Goal: Task Accomplishment & Management: Manage account settings

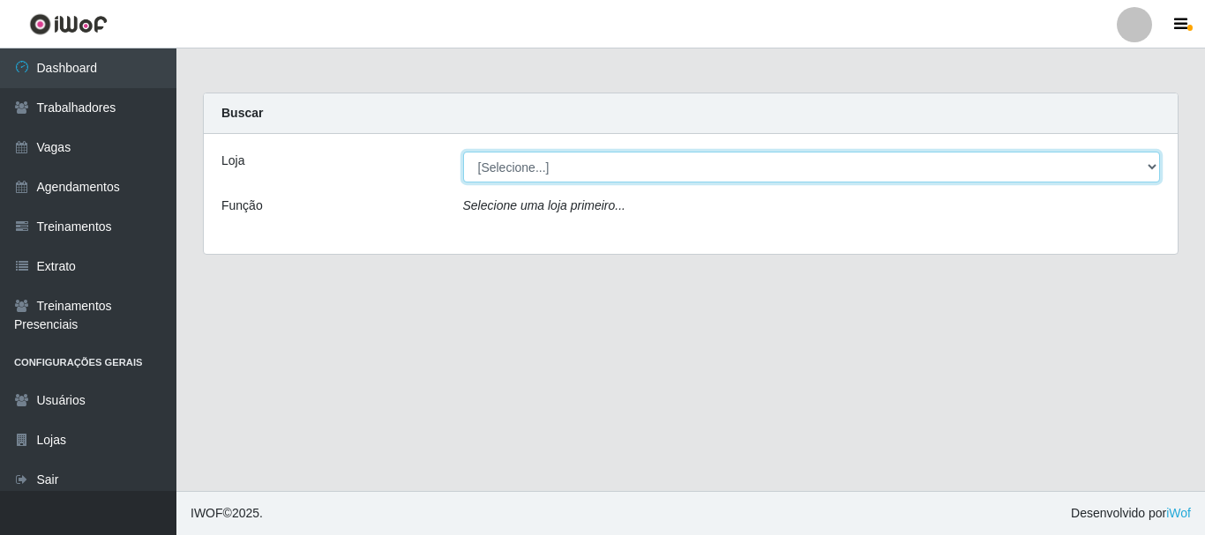
click at [1113, 179] on select "[Selecione...] SuperFácil Atacado - [PERSON_NAME]" at bounding box center [812, 167] width 698 height 31
select select "399"
click at [463, 152] on select "[Selecione...] SuperFácil Atacado - [PERSON_NAME]" at bounding box center [812, 167] width 698 height 31
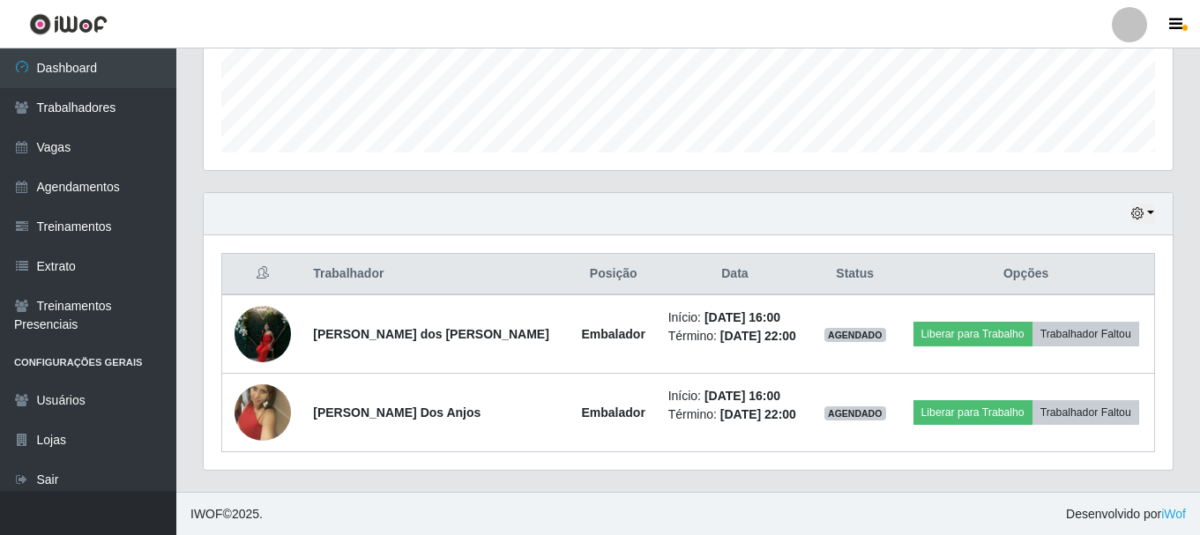
scroll to position [479, 0]
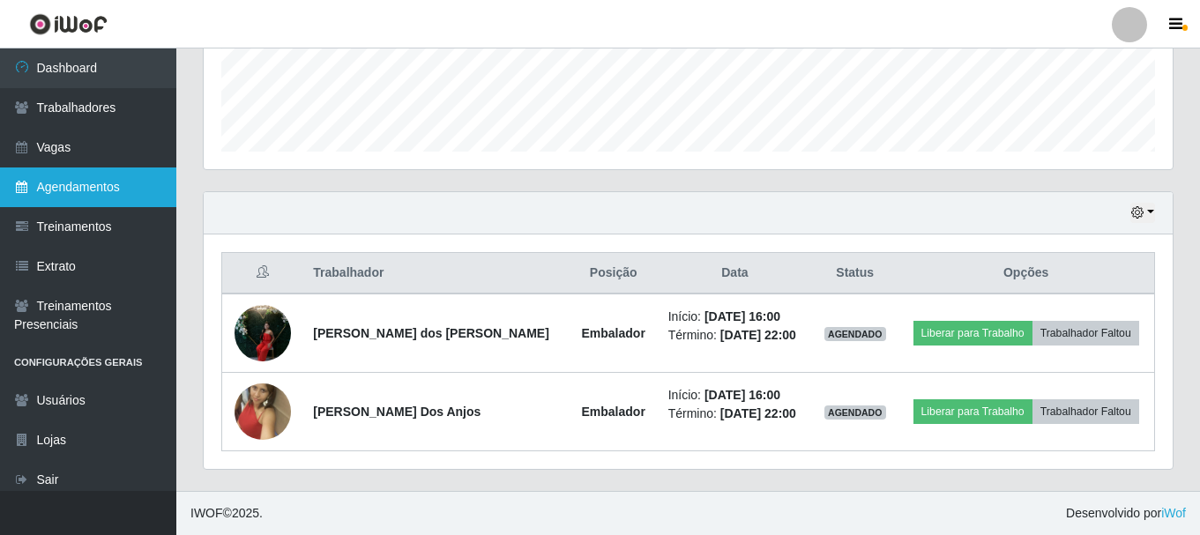
click at [117, 178] on link "Agendamentos" at bounding box center [88, 188] width 176 height 40
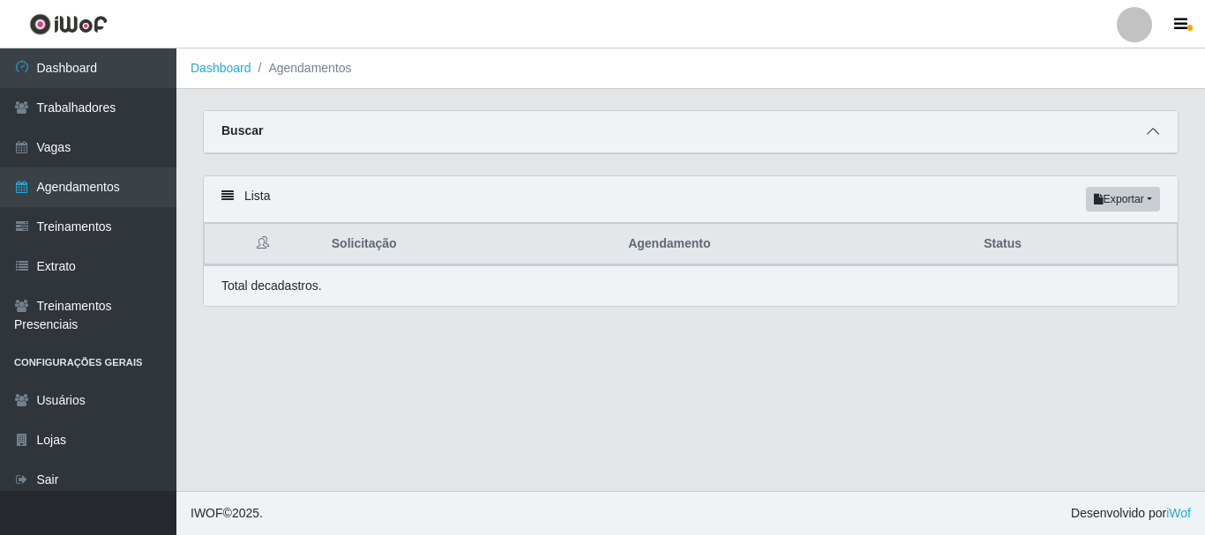
click at [1152, 131] on icon at bounding box center [1152, 131] width 12 height 12
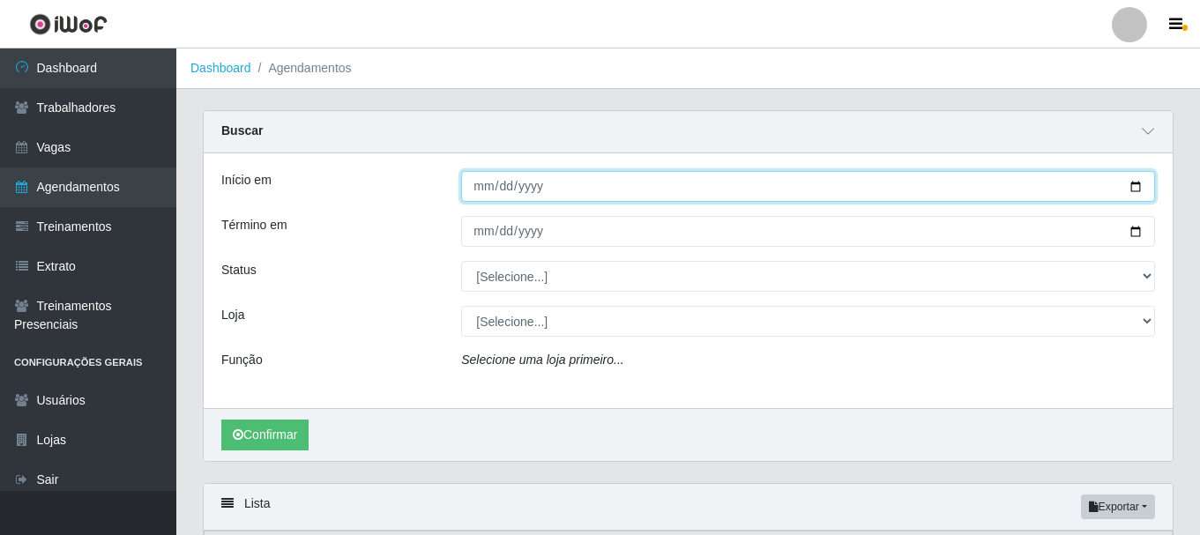
click at [1138, 190] on input "Início em" at bounding box center [808, 186] width 694 height 31
click at [874, 202] on input "Início em" at bounding box center [808, 186] width 694 height 31
click at [1137, 180] on input "Início em" at bounding box center [808, 186] width 694 height 31
type input "[DATE]"
click at [1139, 186] on input "[DATE]" at bounding box center [808, 186] width 694 height 31
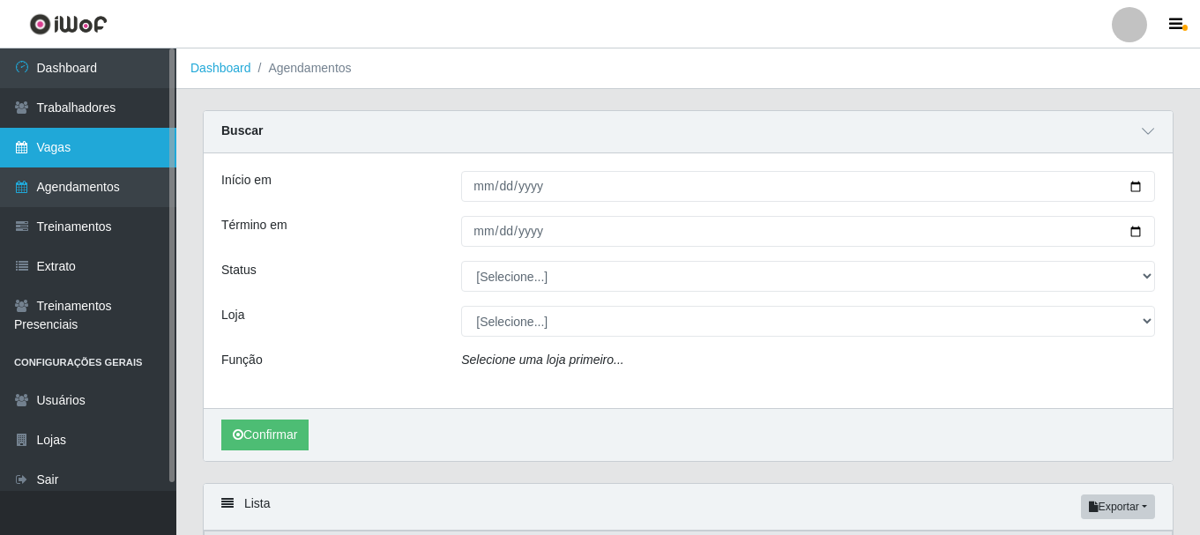
click at [99, 148] on link "Vagas" at bounding box center [88, 148] width 176 height 40
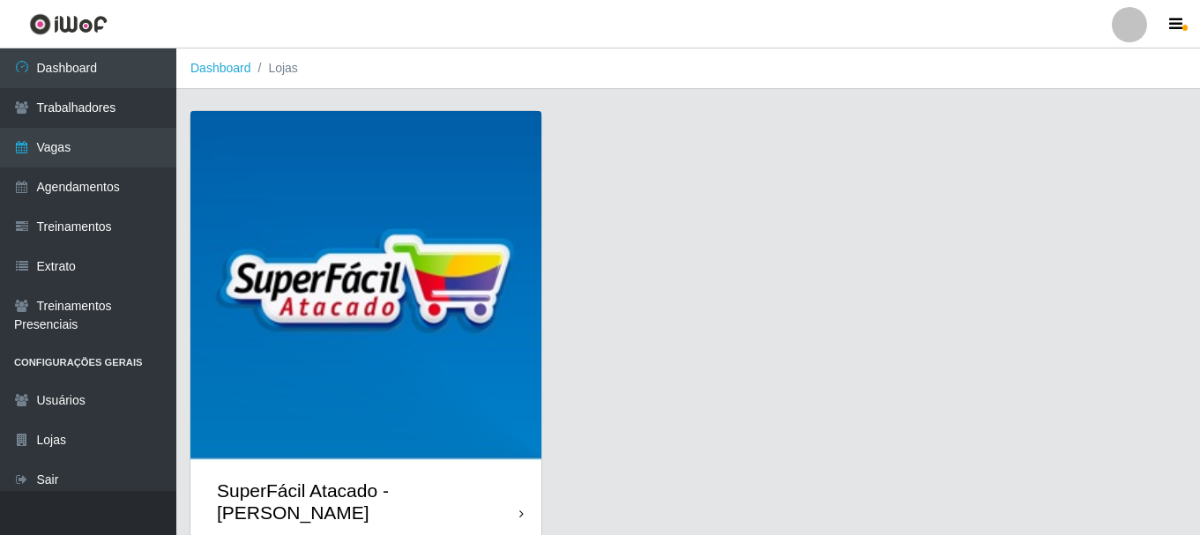
click at [518, 491] on div "SuperFácil Atacado - [PERSON_NAME]" at bounding box center [365, 501] width 351 height 79
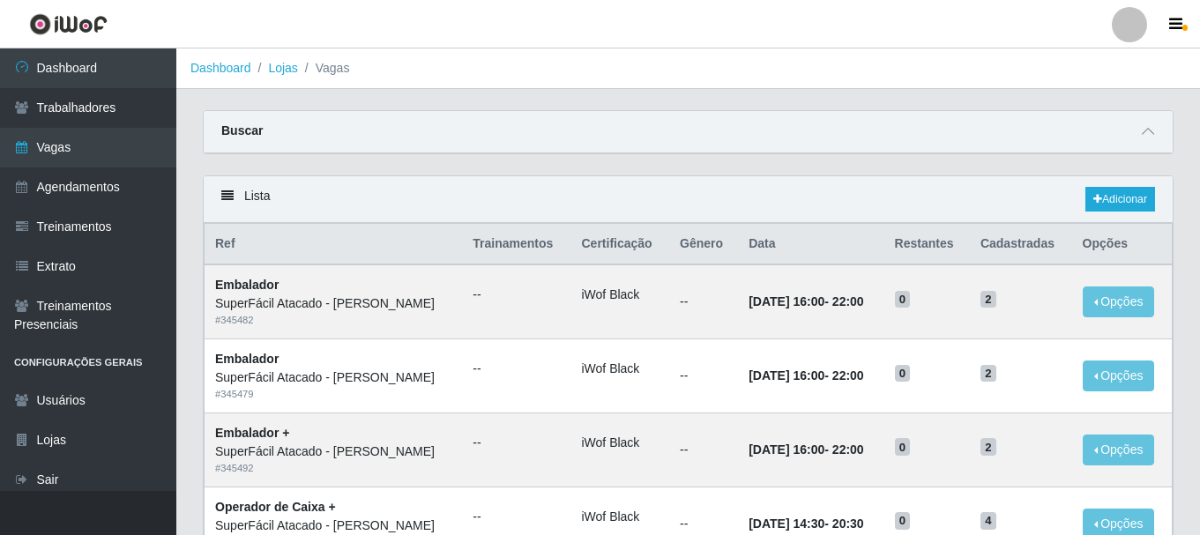
click at [1042, 135] on div "Buscar" at bounding box center [688, 132] width 969 height 42
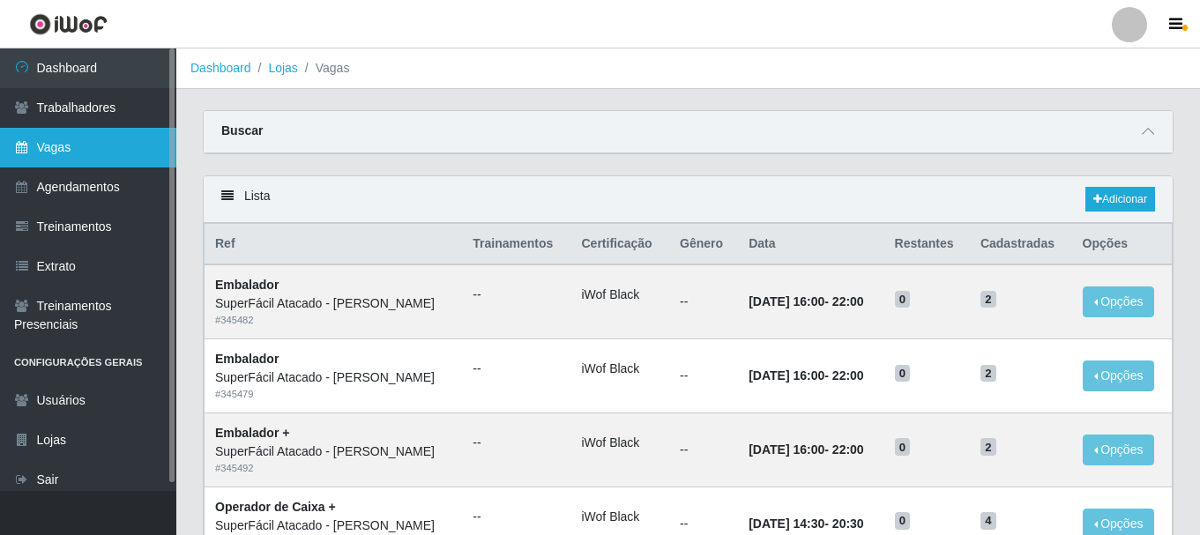
click at [109, 158] on link "Vagas" at bounding box center [88, 148] width 176 height 40
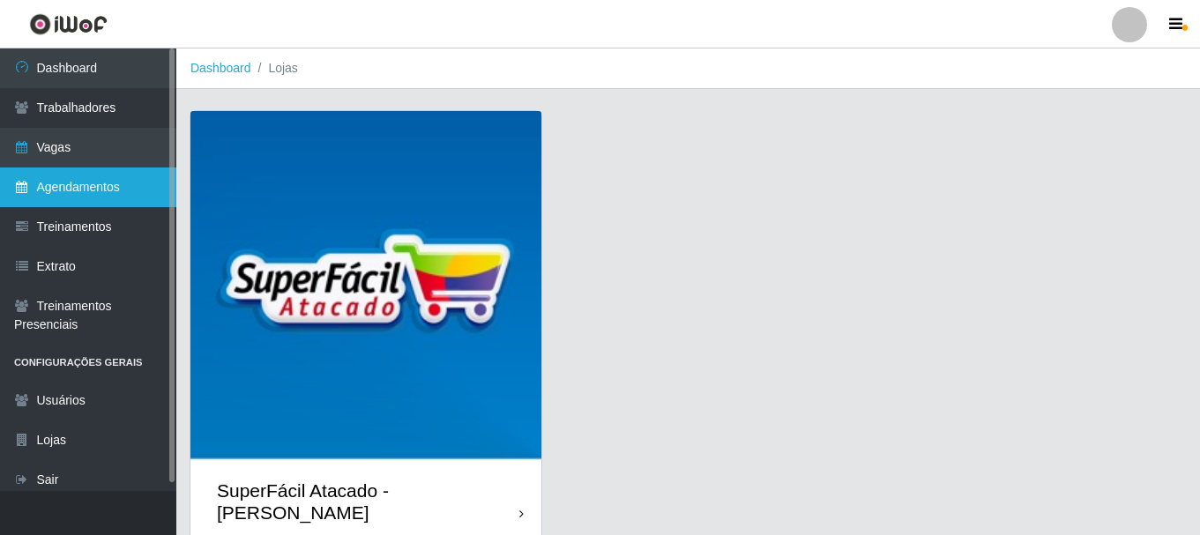
click at [126, 183] on link "Agendamentos" at bounding box center [88, 188] width 176 height 40
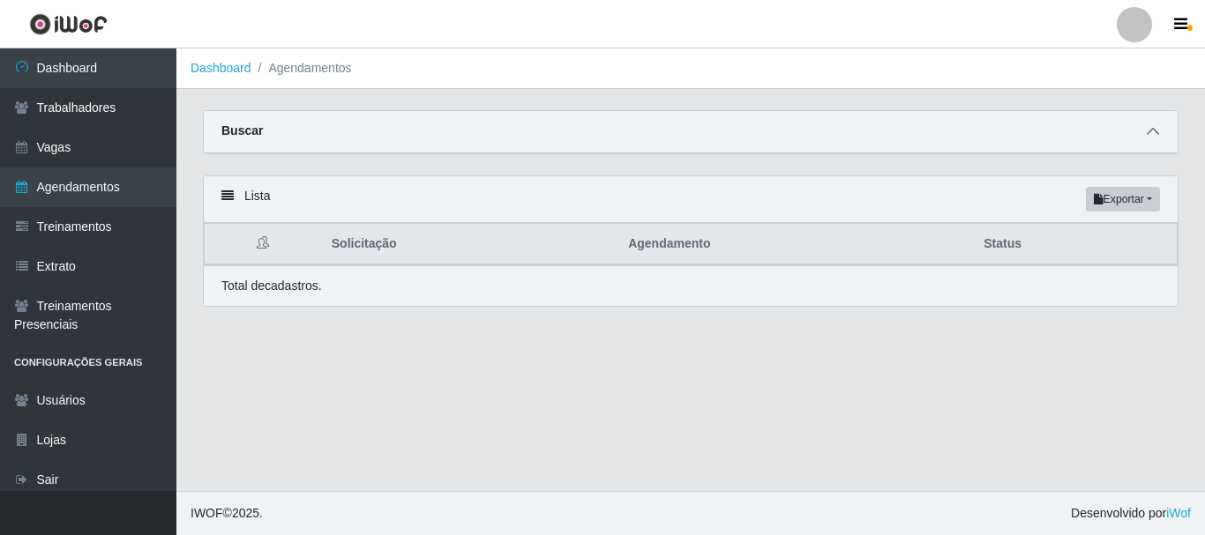
click at [1152, 136] on icon at bounding box center [1152, 131] width 12 height 12
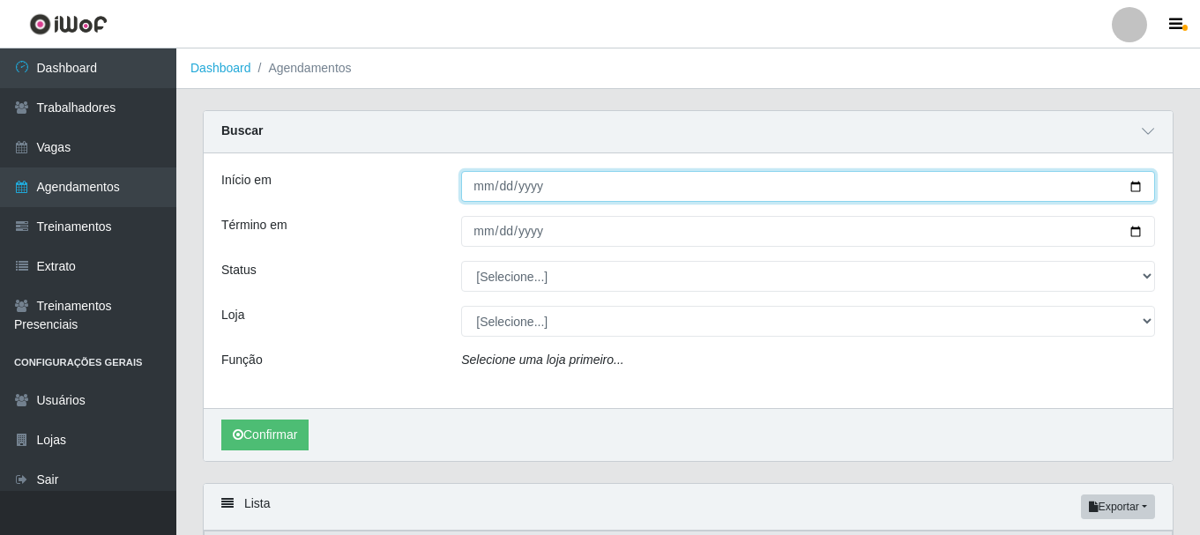
click at [1137, 185] on input "Início em" at bounding box center [808, 186] width 694 height 31
type input "[DATE]"
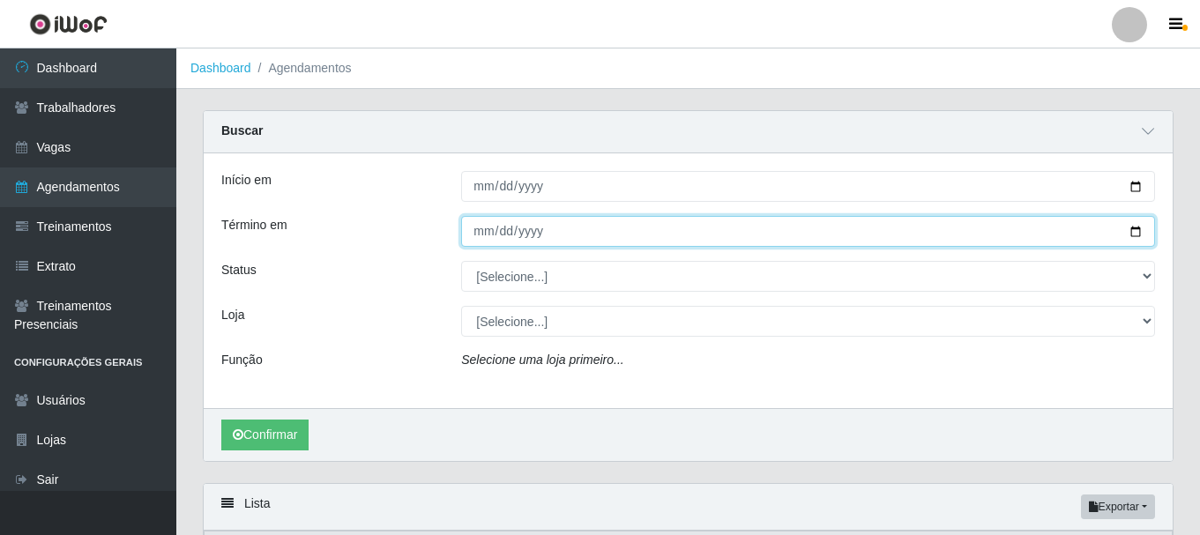
click at [1135, 237] on input "Término em" at bounding box center [808, 231] width 694 height 31
type input "[DATE]"
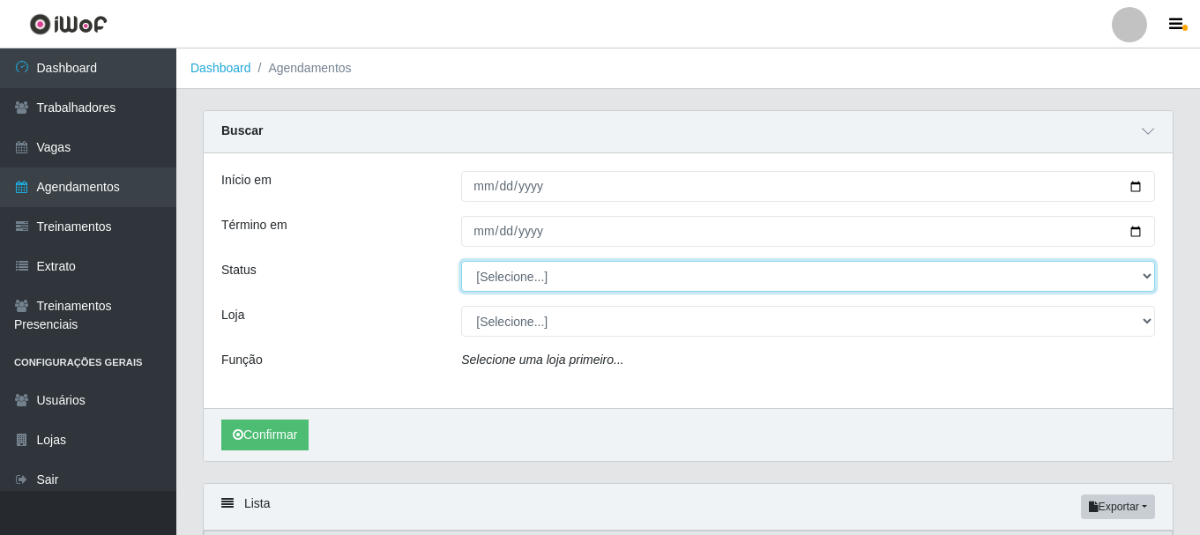
click at [1138, 273] on select "[Selecione...] AGENDADO AGUARDANDO LIBERAR EM ANDAMENTO EM REVISÃO FINALIZADO C…" at bounding box center [808, 276] width 694 height 31
select select "AGENDADO"
click at [461, 262] on select "[Selecione...] AGENDADO AGUARDANDO LIBERAR EM ANDAMENTO EM REVISÃO FINALIZADO C…" at bounding box center [808, 276] width 694 height 31
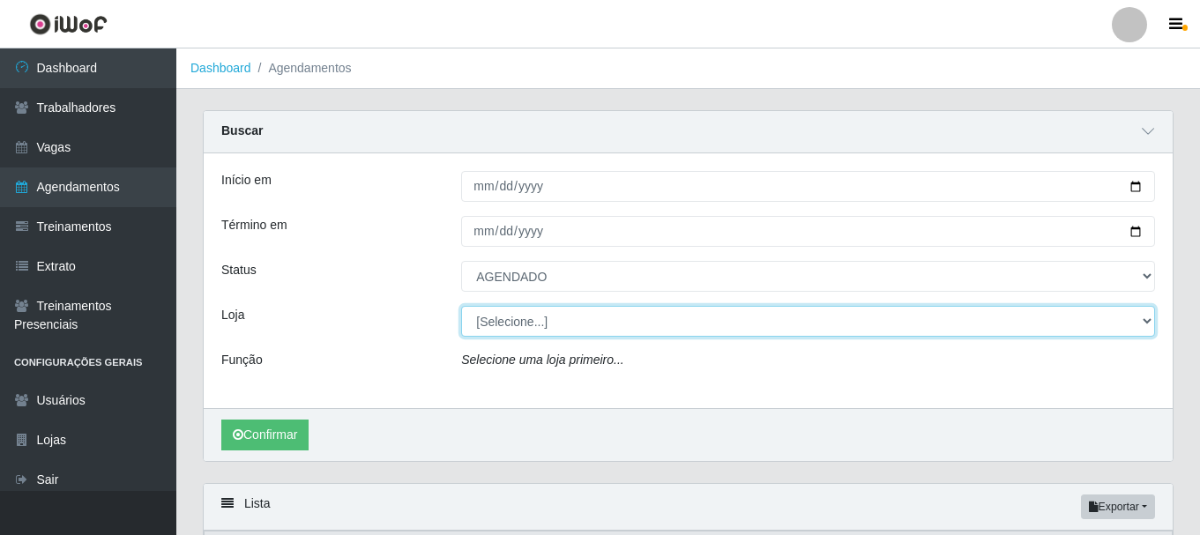
click at [1122, 320] on select "[Selecione...] SuperFácil Atacado - [PERSON_NAME]" at bounding box center [808, 321] width 694 height 31
select select "399"
click at [461, 307] on select "[Selecione...] SuperFácil Atacado - [PERSON_NAME]" at bounding box center [808, 321] width 694 height 31
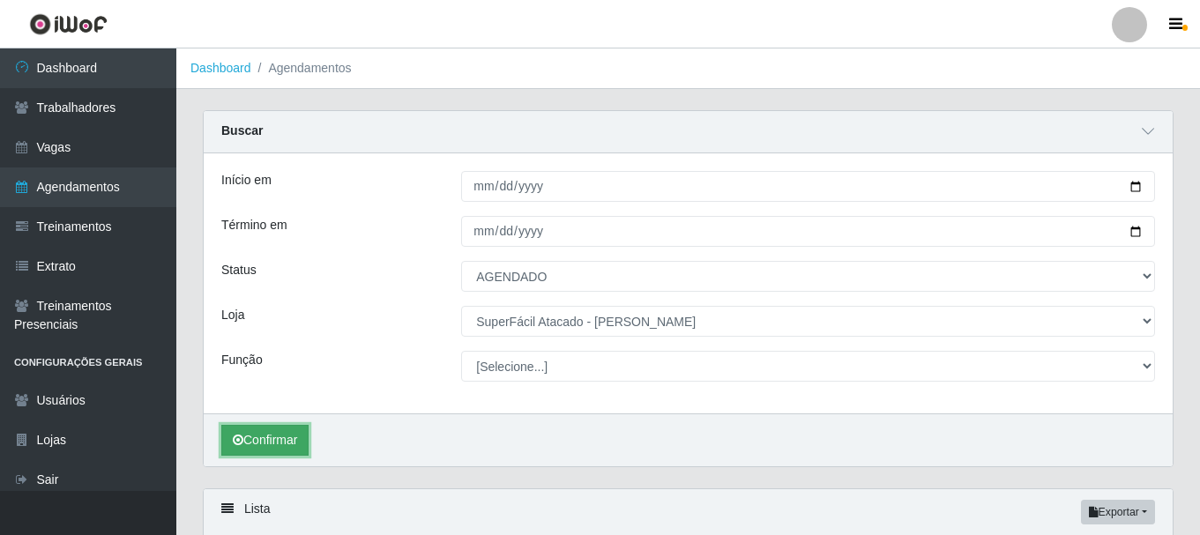
click at [302, 450] on button "Confirmar" at bounding box center [264, 440] width 87 height 31
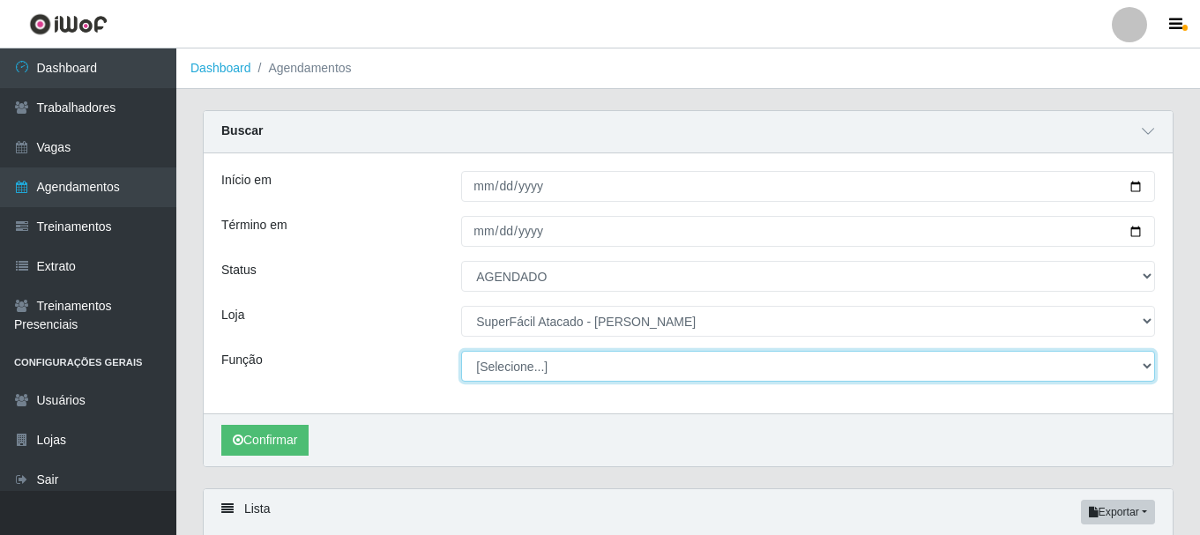
click at [1152, 367] on select "[Selecione...] Embalador Embalador + Embalador ++ Operador de Caixa Operador de…" at bounding box center [808, 366] width 694 height 31
click at [461, 352] on select "[Selecione...] Embalador Embalador + Embalador ++ Operador de Caixa Operador de…" at bounding box center [808, 366] width 694 height 31
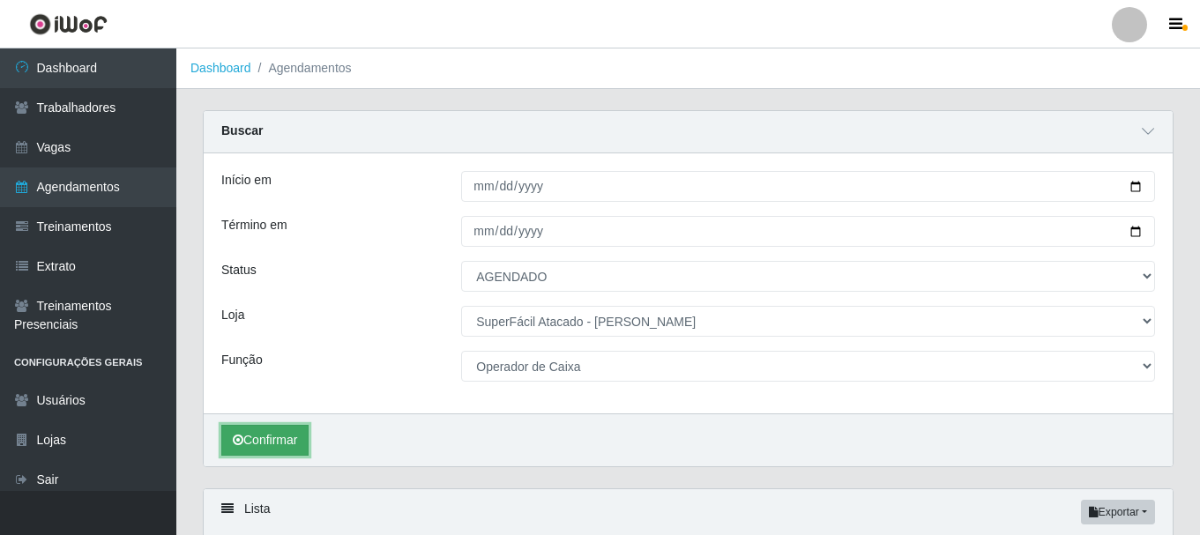
click at [289, 439] on button "Confirmar" at bounding box center [264, 440] width 87 height 31
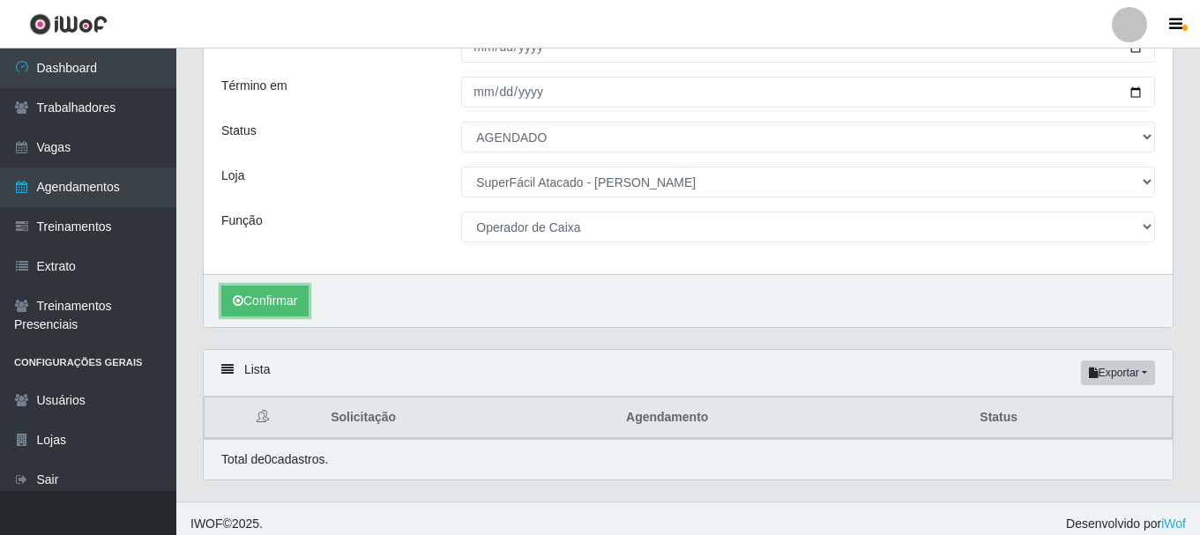
scroll to position [151, 0]
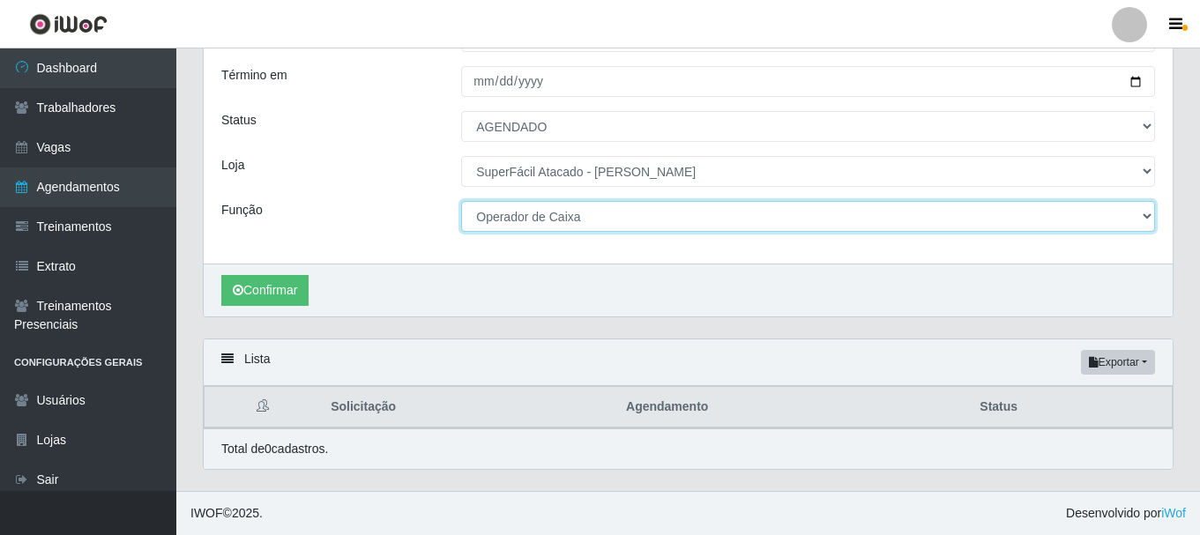
click at [1145, 213] on select "[Selecione...] Embalador Embalador + Embalador ++ Operador de Caixa Operador de…" at bounding box center [808, 216] width 694 height 31
select select "1"
click at [461, 201] on select "[Selecione...] Embalador Embalador + Embalador ++ Operador de Caixa Operador de…" at bounding box center [808, 216] width 694 height 31
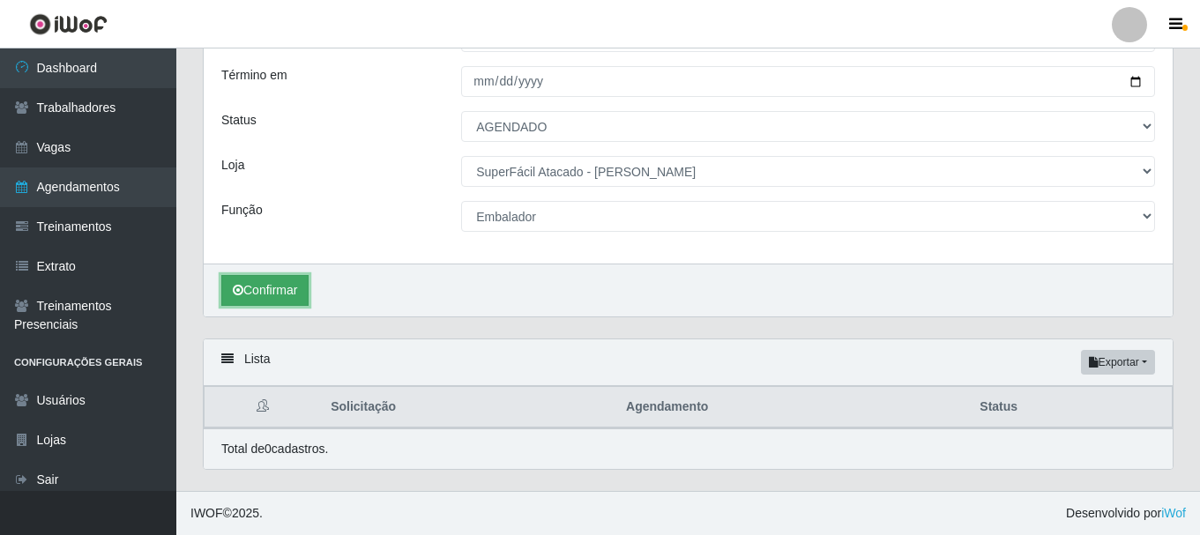
click at [249, 286] on button "Confirmar" at bounding box center [264, 290] width 87 height 31
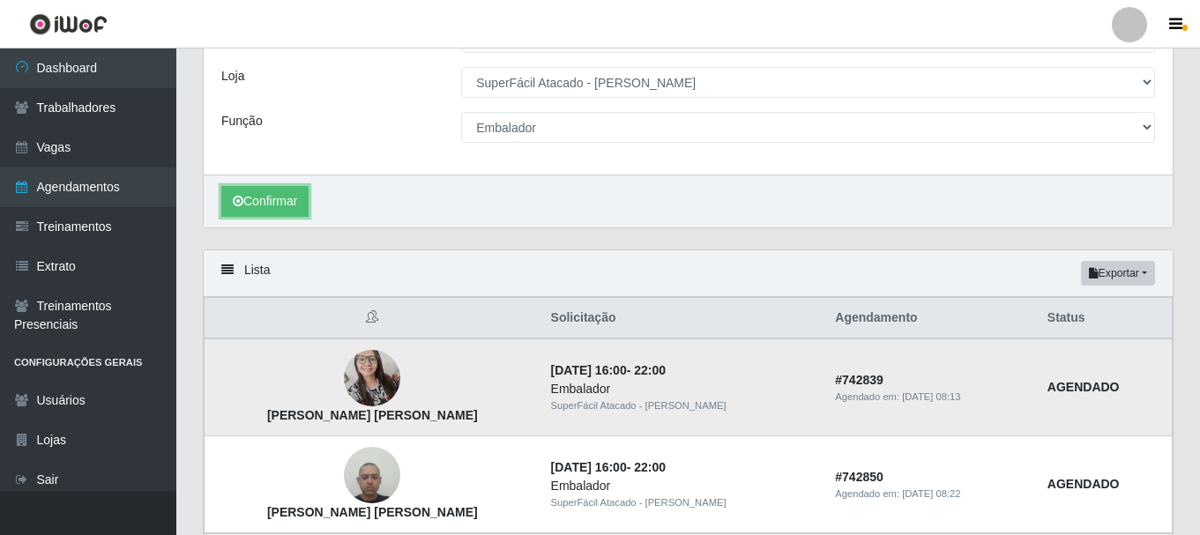
scroll to position [327, 0]
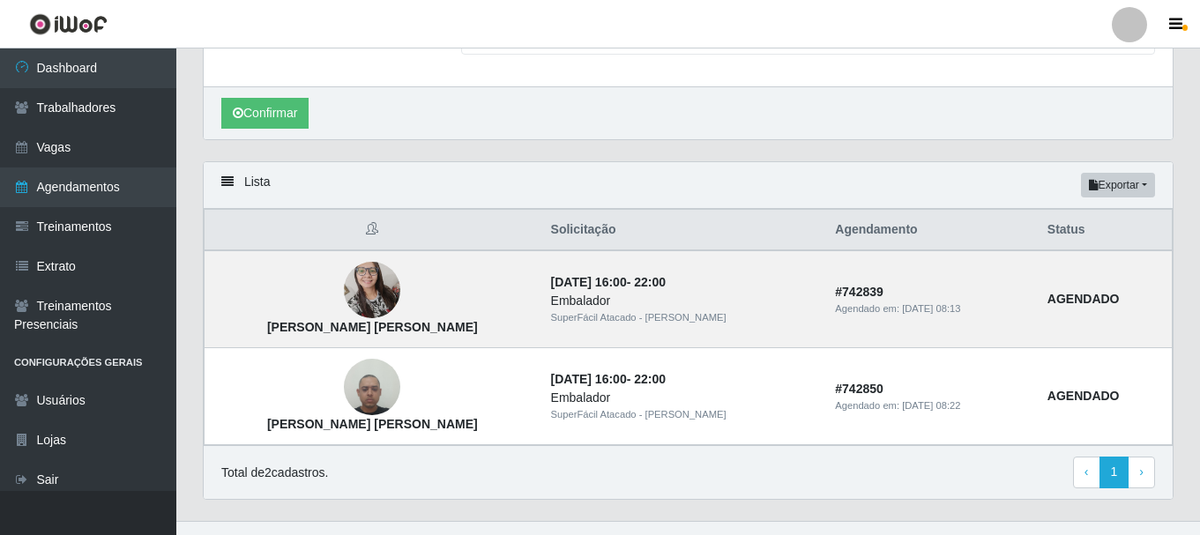
click at [541, 228] on th "Solicitação" at bounding box center [683, 230] width 285 height 41
click at [832, 233] on th "Agendamento" at bounding box center [931, 230] width 213 height 41
click at [561, 232] on th "Solicitação" at bounding box center [683, 230] width 285 height 41
click at [1065, 230] on th "Status" at bounding box center [1105, 230] width 136 height 41
click at [825, 229] on th "Agendamento" at bounding box center [931, 230] width 213 height 41
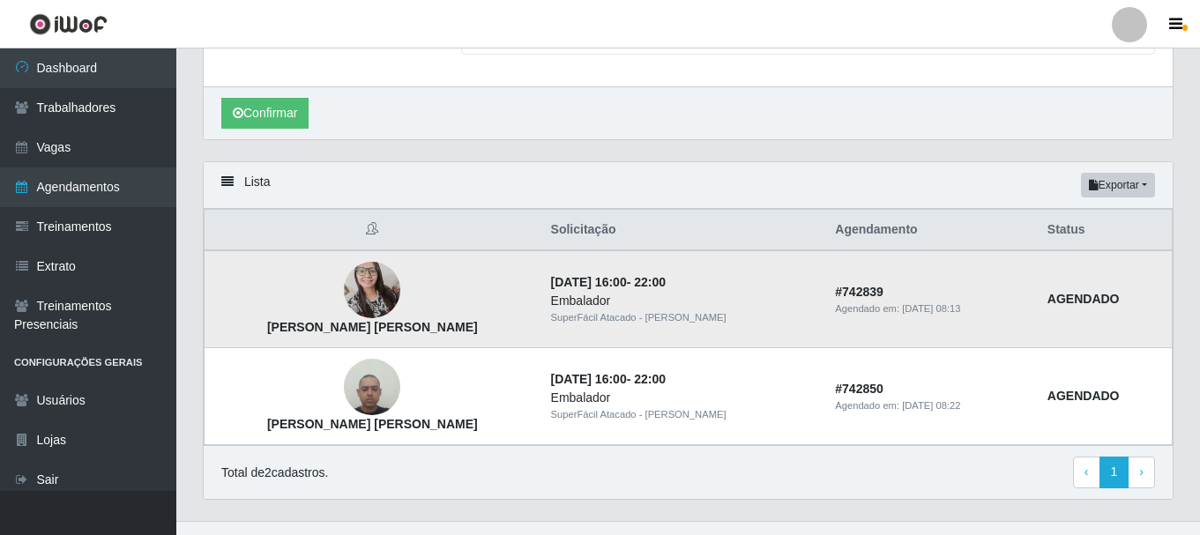
click at [372, 312] on img at bounding box center [372, 290] width 56 height 76
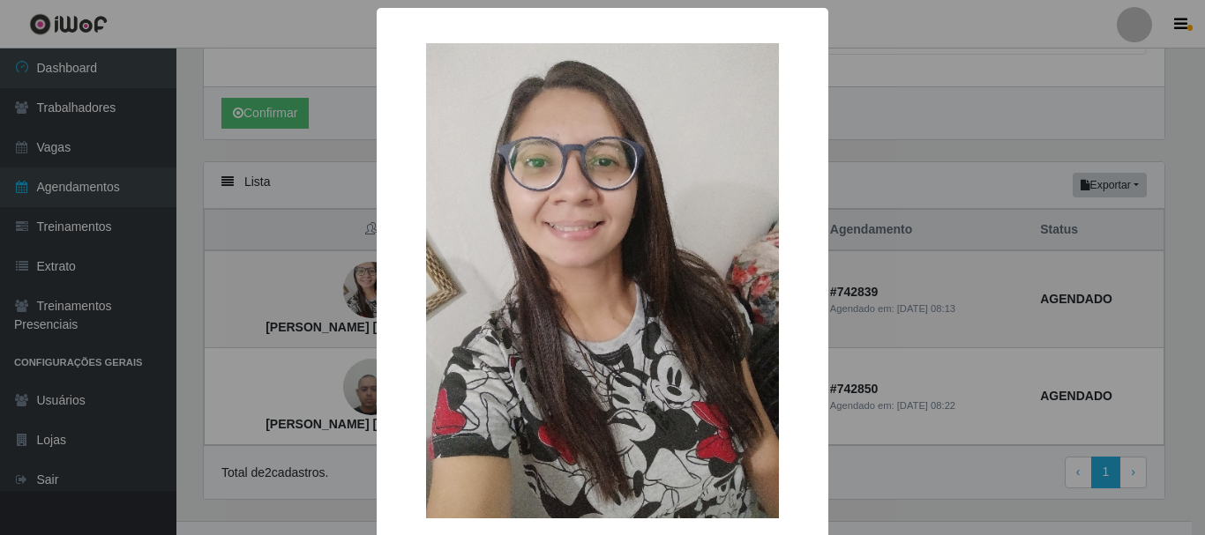
click at [969, 352] on div "× [PERSON_NAME] [PERSON_NAME] OK Cancel" at bounding box center [602, 267] width 1205 height 535
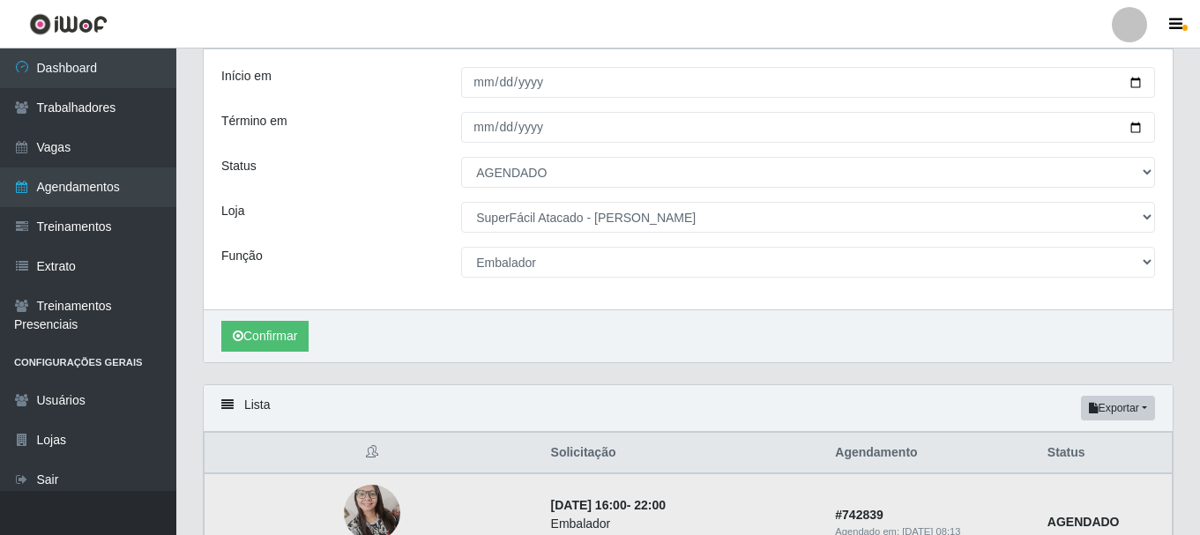
scroll to position [63, 0]
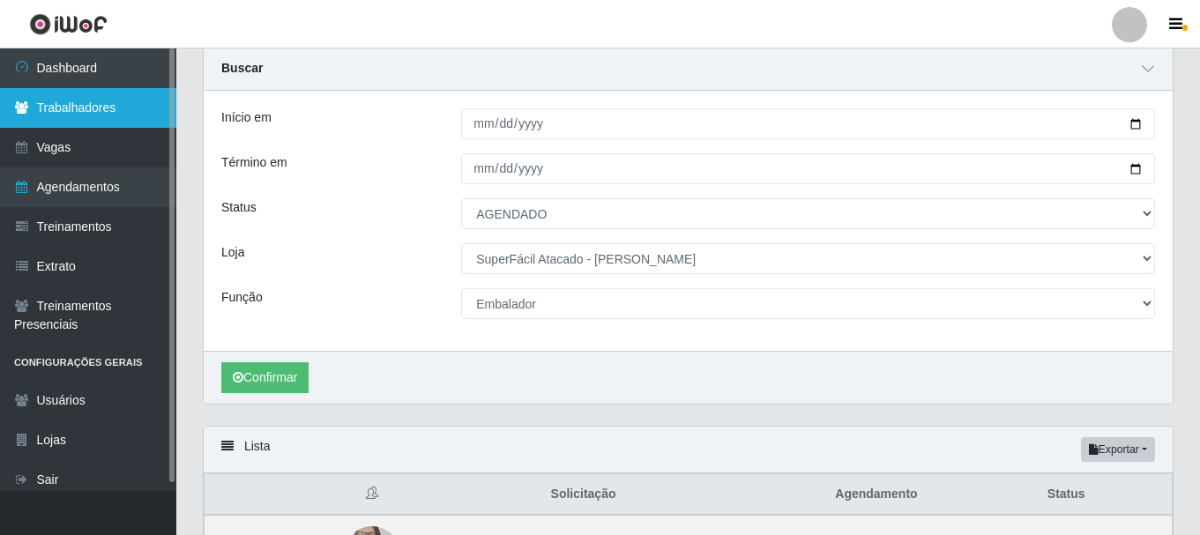
click at [115, 101] on link "Trabalhadores" at bounding box center [88, 108] width 176 height 40
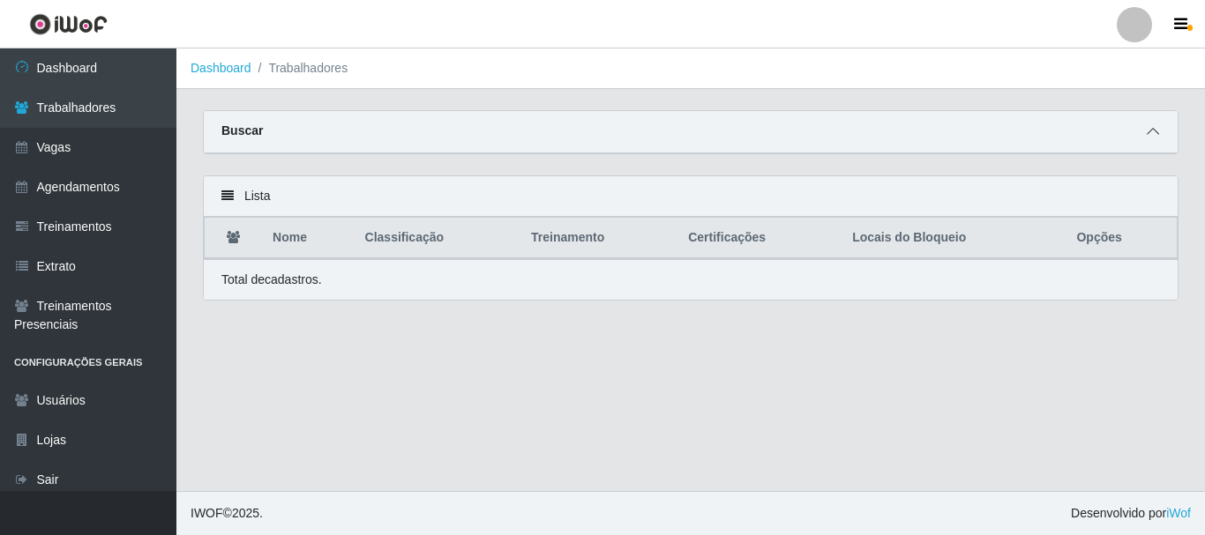
click at [1151, 127] on icon at bounding box center [1152, 131] width 12 height 12
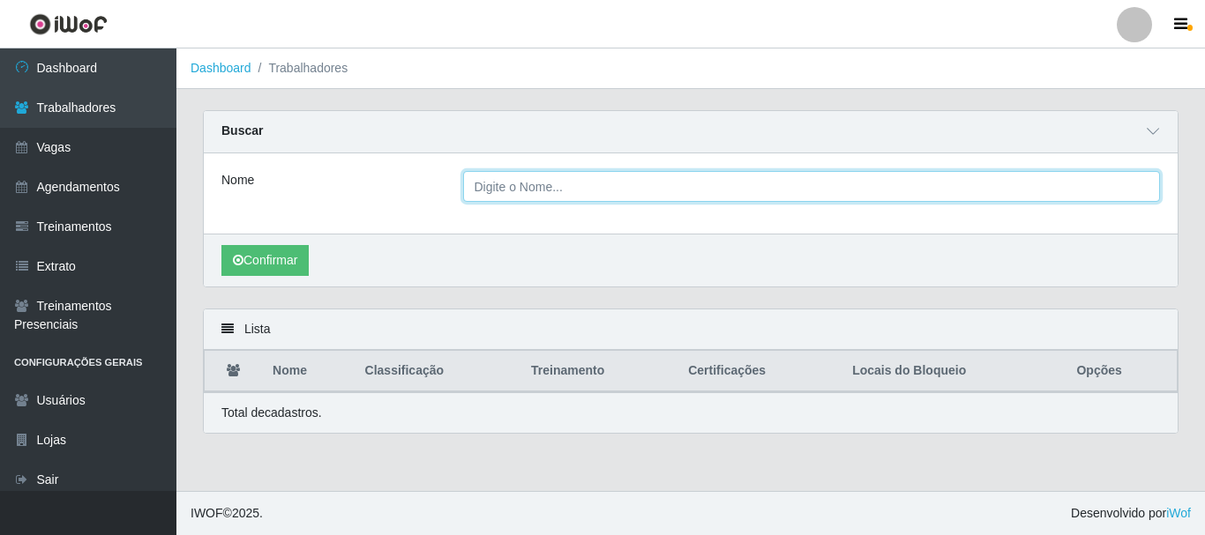
click at [1149, 190] on input "Nome" at bounding box center [812, 186] width 698 height 31
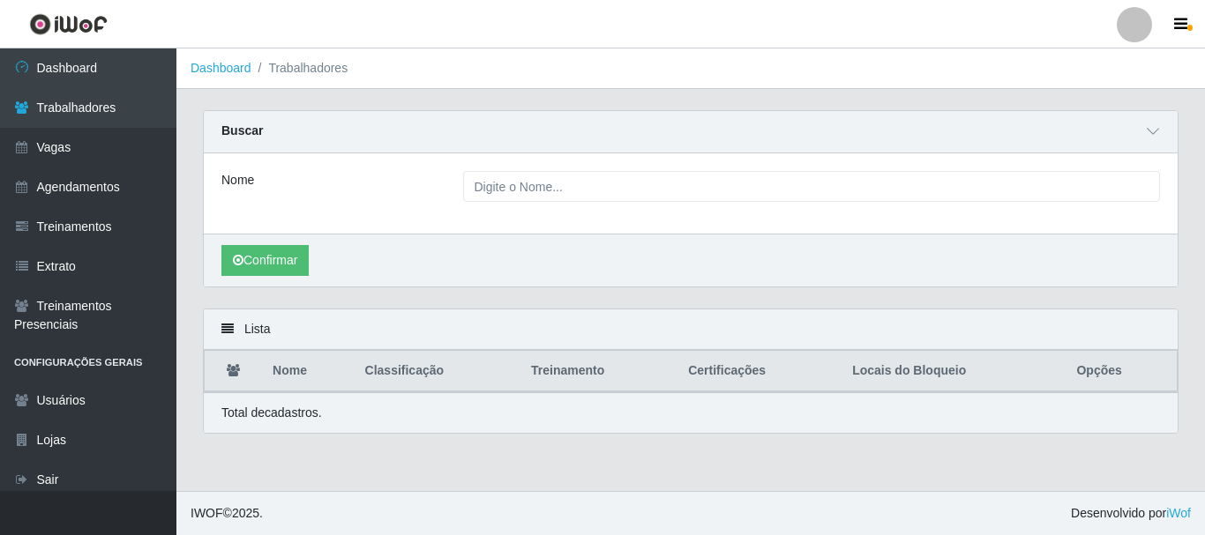
click at [395, 248] on div "Confirmar" at bounding box center [691, 260] width 974 height 53
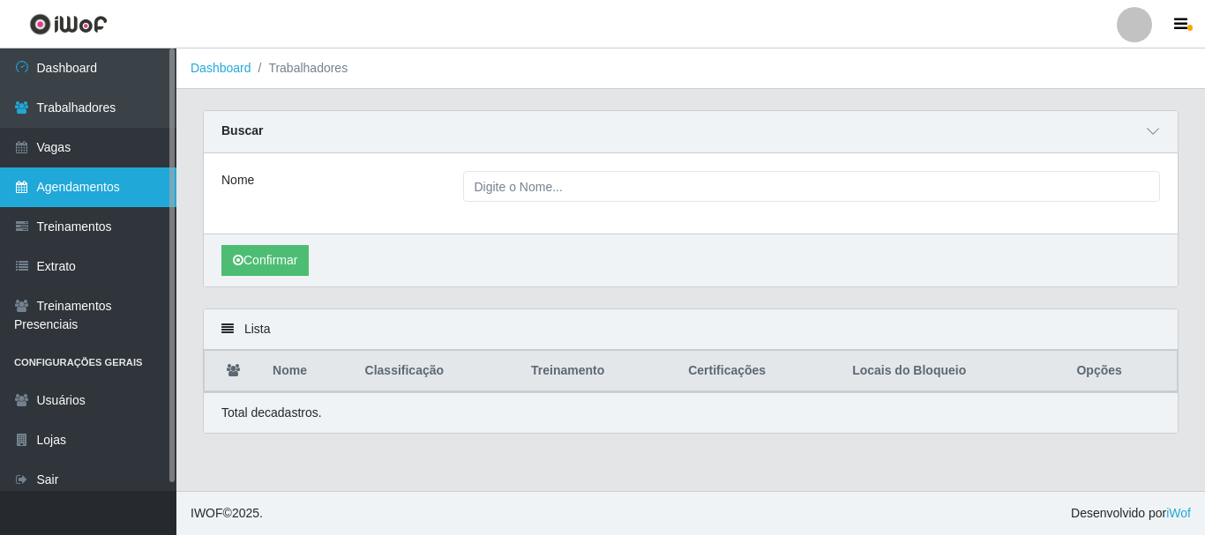
click at [80, 185] on link "Agendamentos" at bounding box center [88, 188] width 176 height 40
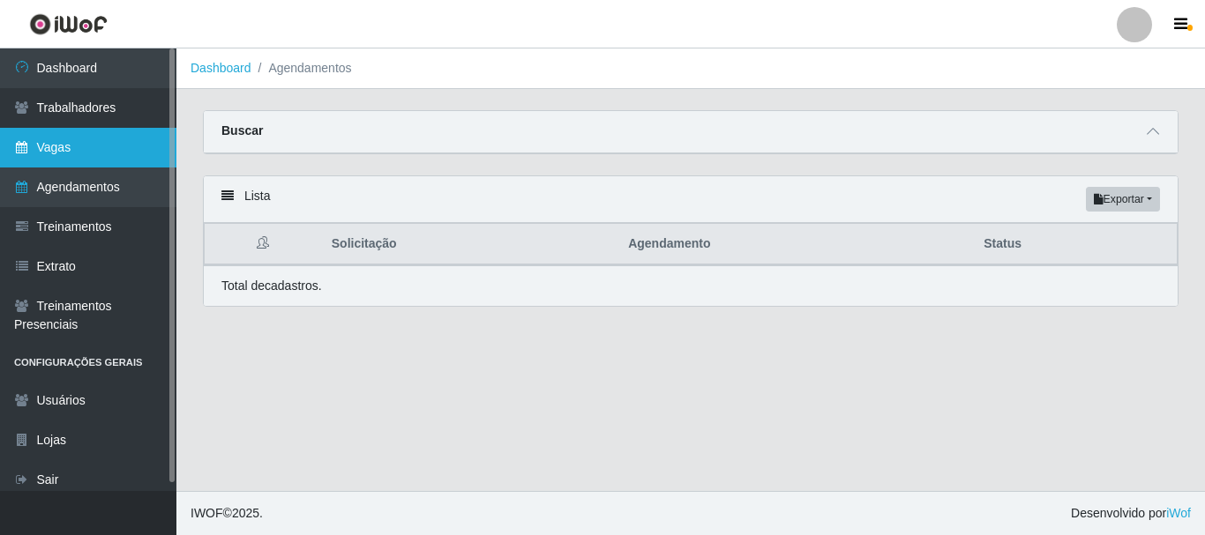
click at [102, 149] on link "Vagas" at bounding box center [88, 148] width 176 height 40
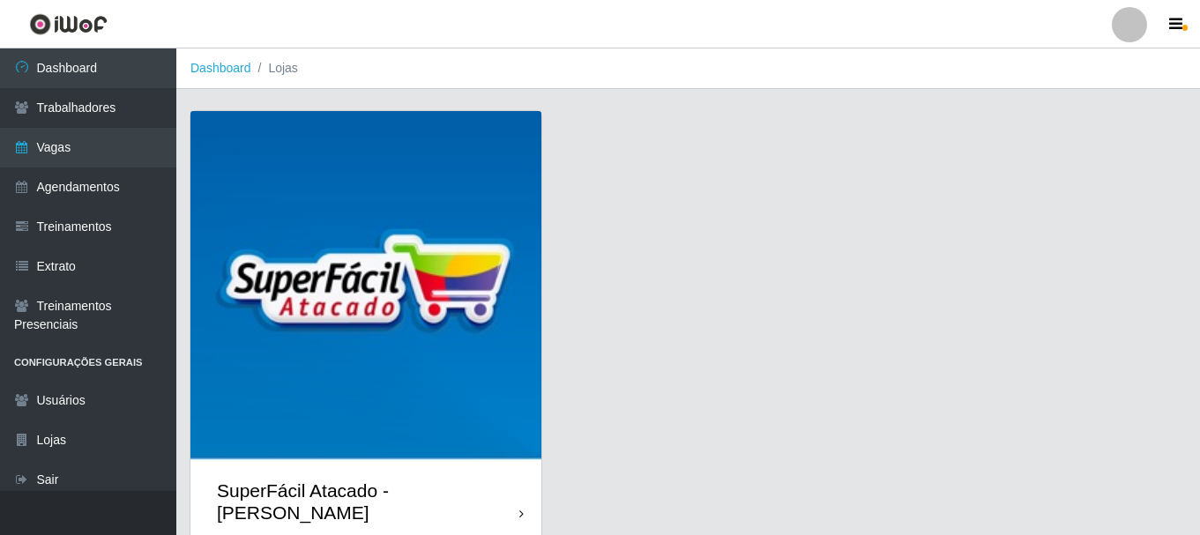
click at [520, 508] on icon at bounding box center [521, 514] width 4 height 12
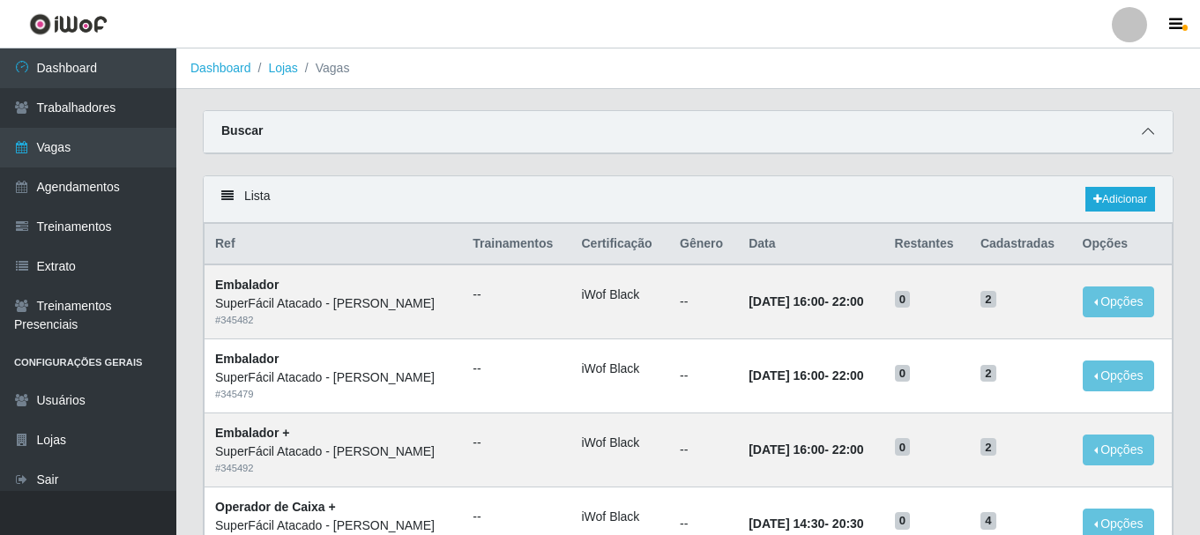
click at [1146, 136] on icon at bounding box center [1148, 131] width 12 height 12
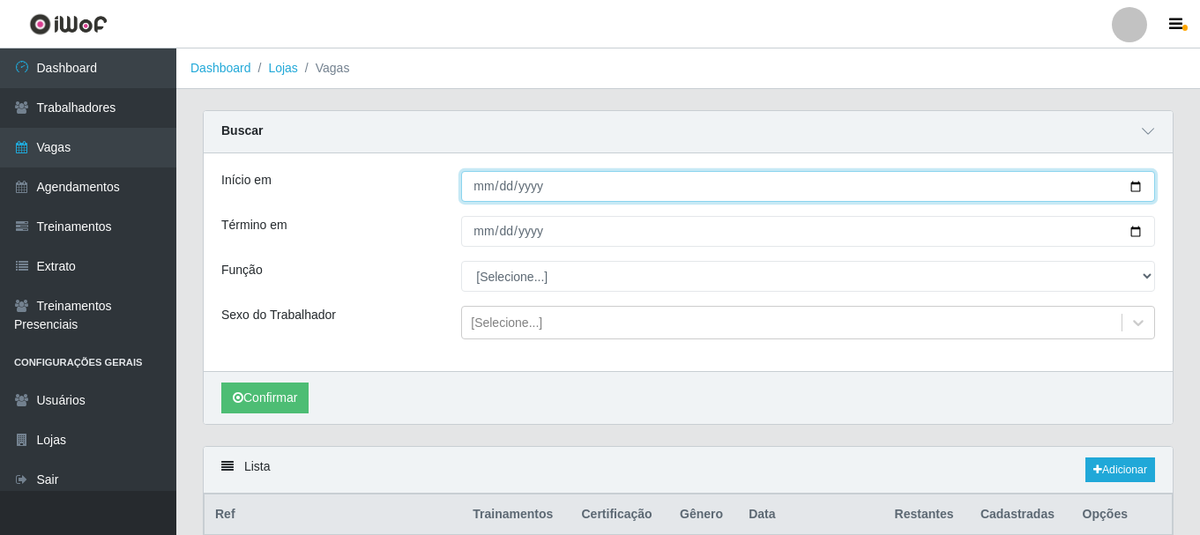
click at [1146, 192] on input "Início em" at bounding box center [808, 186] width 694 height 31
click at [1132, 188] on input "Início em" at bounding box center [808, 186] width 694 height 31
type input "[DATE]"
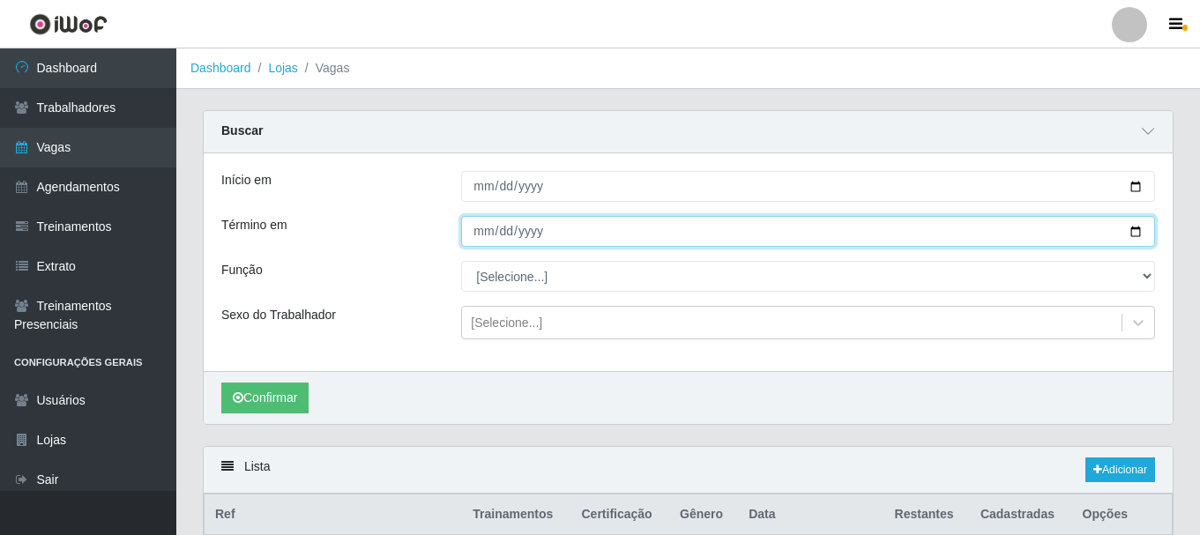
click at [1135, 232] on input "Término em" at bounding box center [808, 231] width 694 height 31
type input "[DATE]"
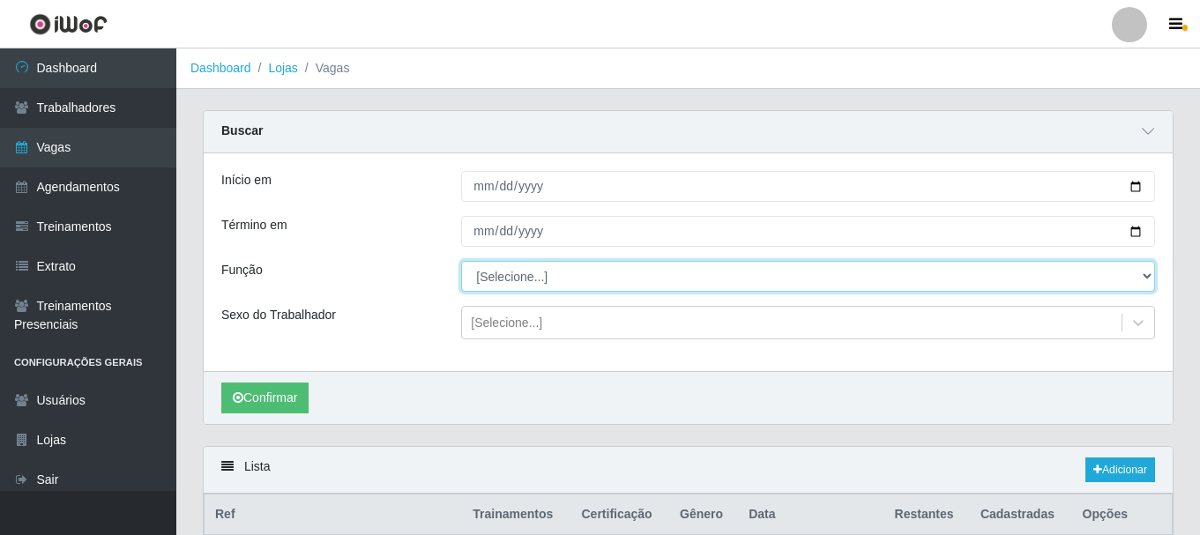
click at [1143, 270] on select "[Selecione...] Embalador Embalador + Embalador ++ Operador de Caixa Operador de…" at bounding box center [808, 276] width 694 height 31
select select "1"
click at [461, 262] on select "[Selecione...] Embalador Embalador + Embalador ++ Operador de Caixa Operador de…" at bounding box center [808, 276] width 694 height 31
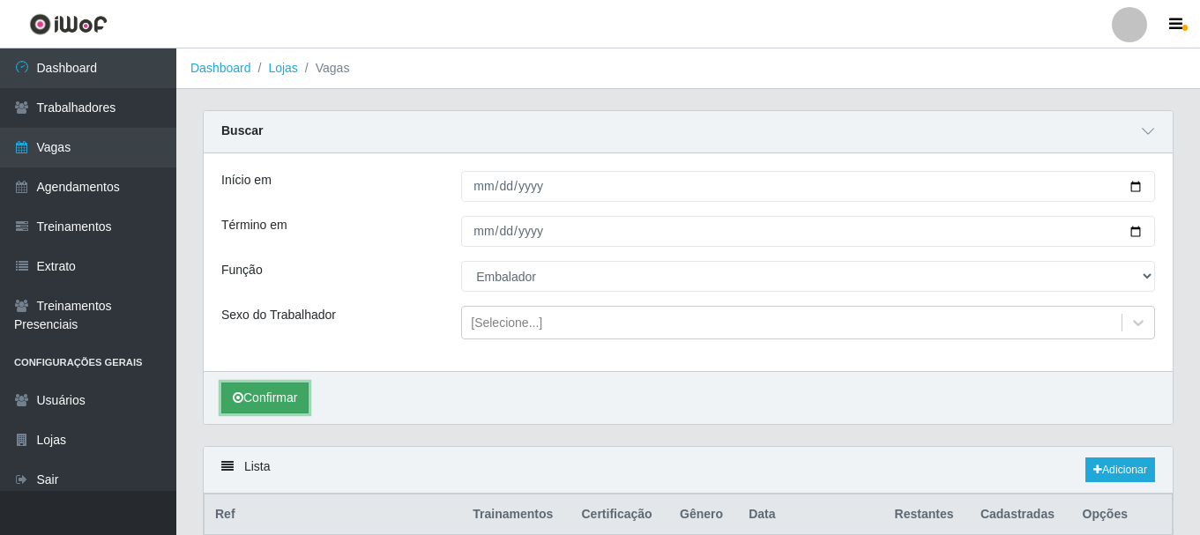
click at [297, 390] on button "Confirmar" at bounding box center [264, 398] width 87 height 31
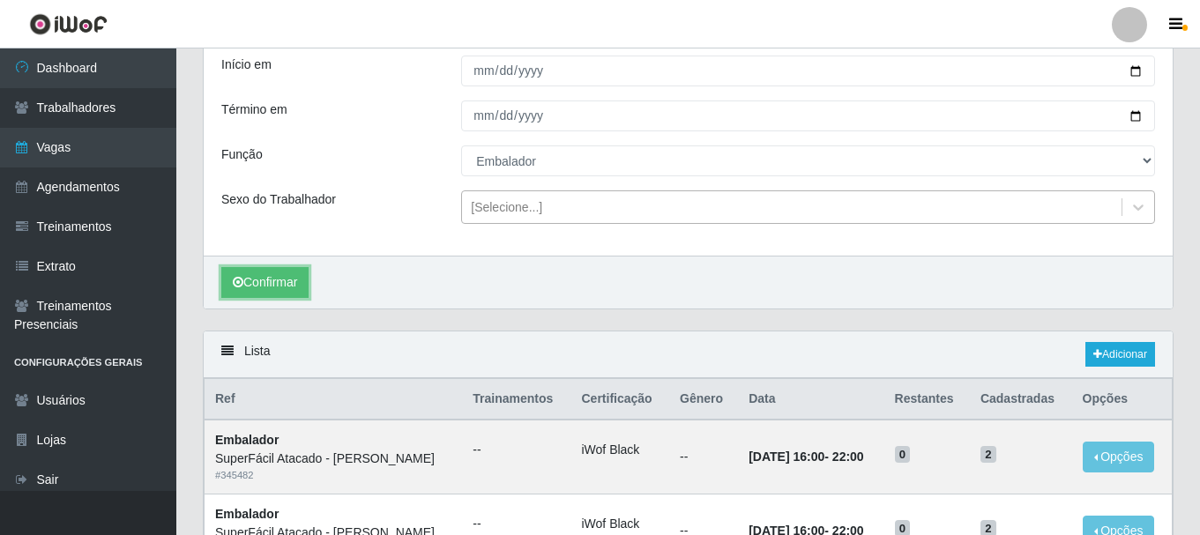
scroll to position [265, 0]
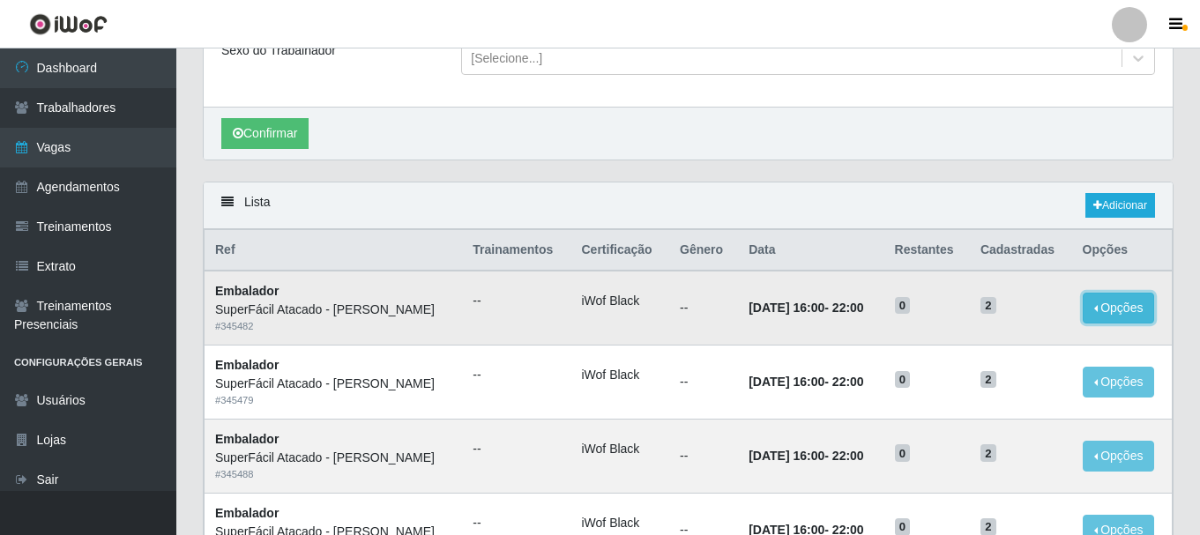
click at [1123, 304] on button "Opções" at bounding box center [1119, 308] width 72 height 31
click at [1080, 309] on td "Opções Editar" at bounding box center [1122, 308] width 101 height 74
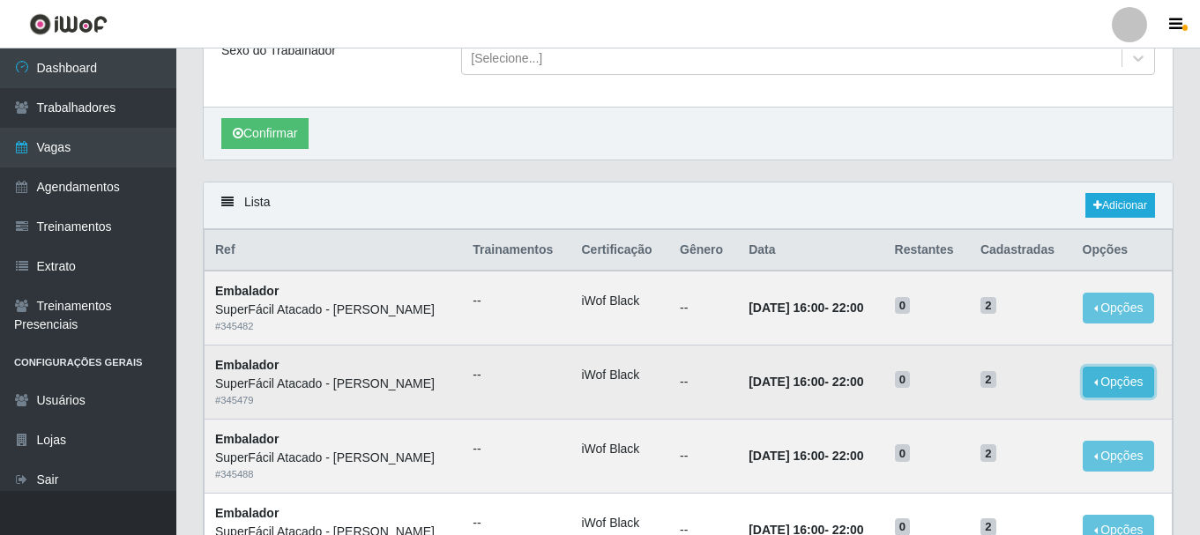
click at [1101, 386] on button "Opções" at bounding box center [1119, 382] width 72 height 31
click at [976, 388] on link "Editar" at bounding box center [984, 385] width 50 height 14
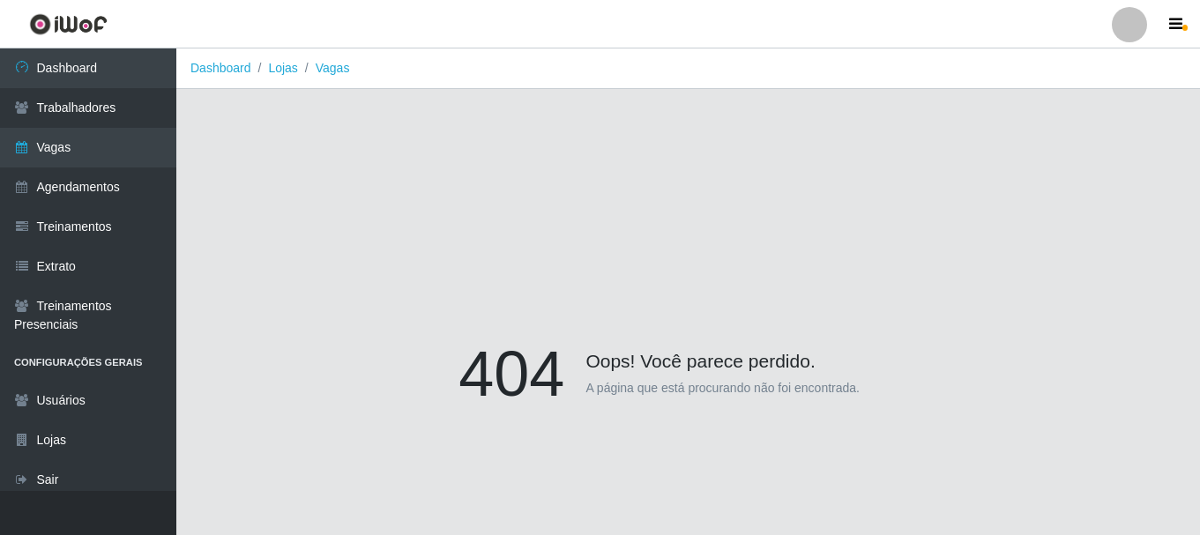
click at [984, 332] on div "404 Oops! Você parece perdido. A página que está procurando não foi encontrada." at bounding box center [688, 377] width 971 height 535
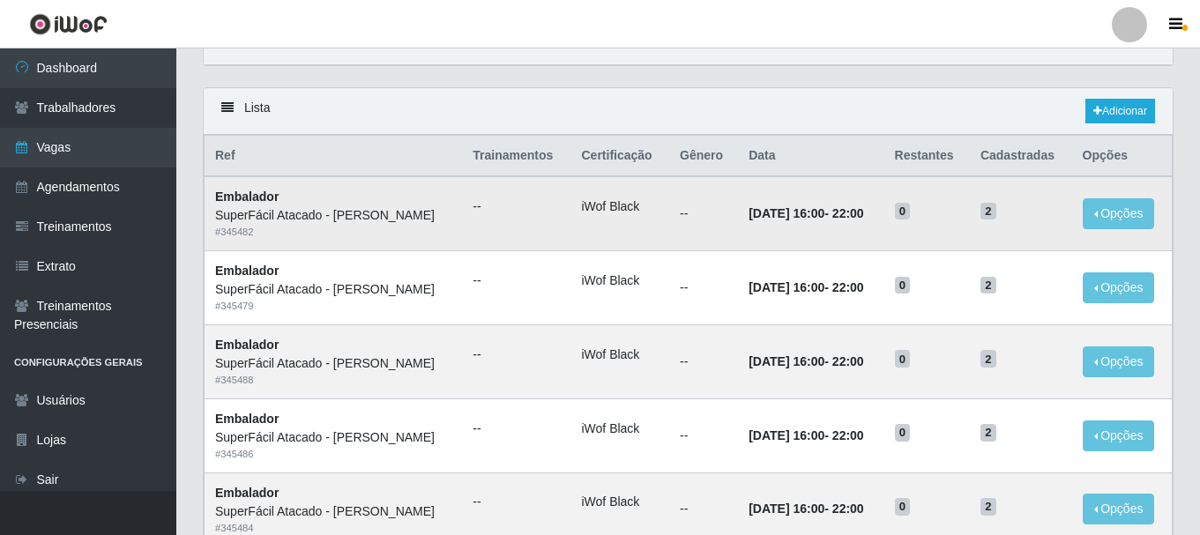
scroll to position [176, 0]
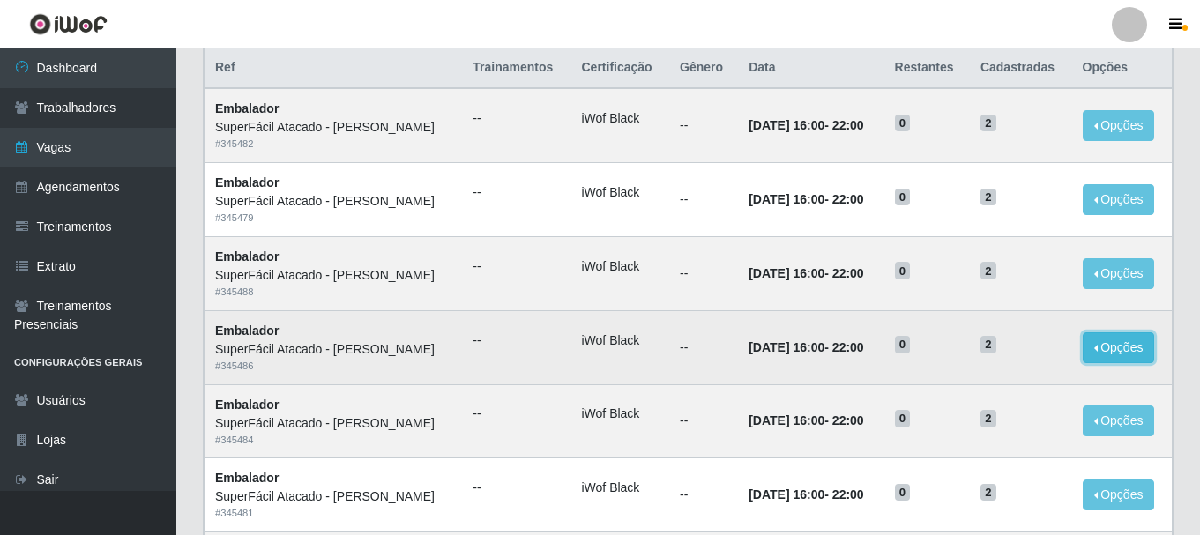
click at [1138, 347] on button "Opções" at bounding box center [1119, 347] width 72 height 31
click at [975, 358] on link "Editar" at bounding box center [984, 351] width 50 height 14
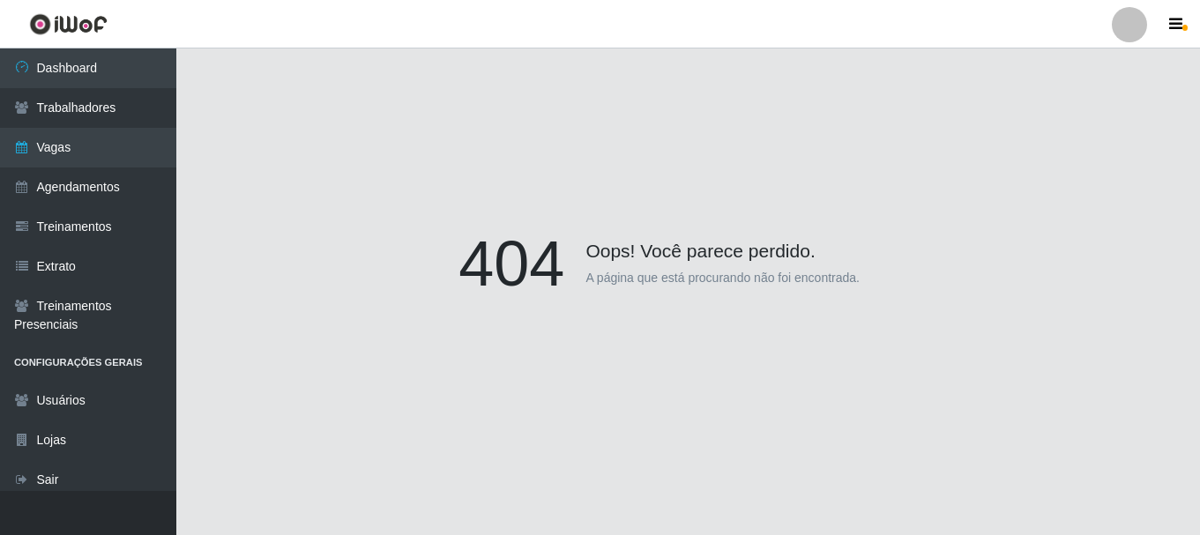
click at [974, 358] on div "404 Oops! Você parece perdido. A página que está procurando não foi encontrada." at bounding box center [688, 267] width 971 height 535
click at [1131, 34] on div at bounding box center [1129, 24] width 35 height 35
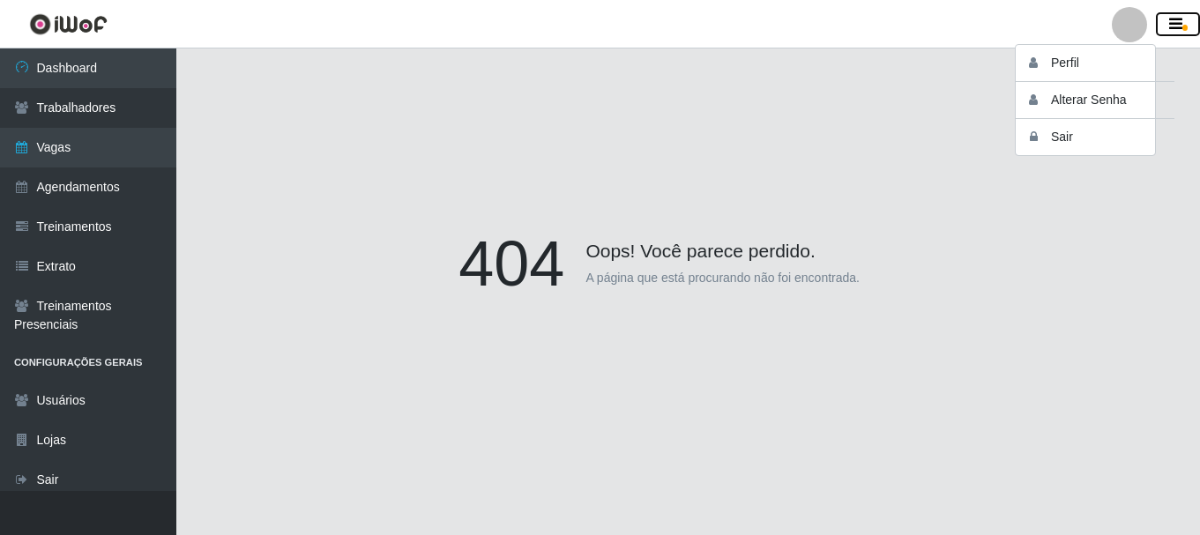
click at [1175, 27] on icon "button" at bounding box center [1175, 25] width 13 height 16
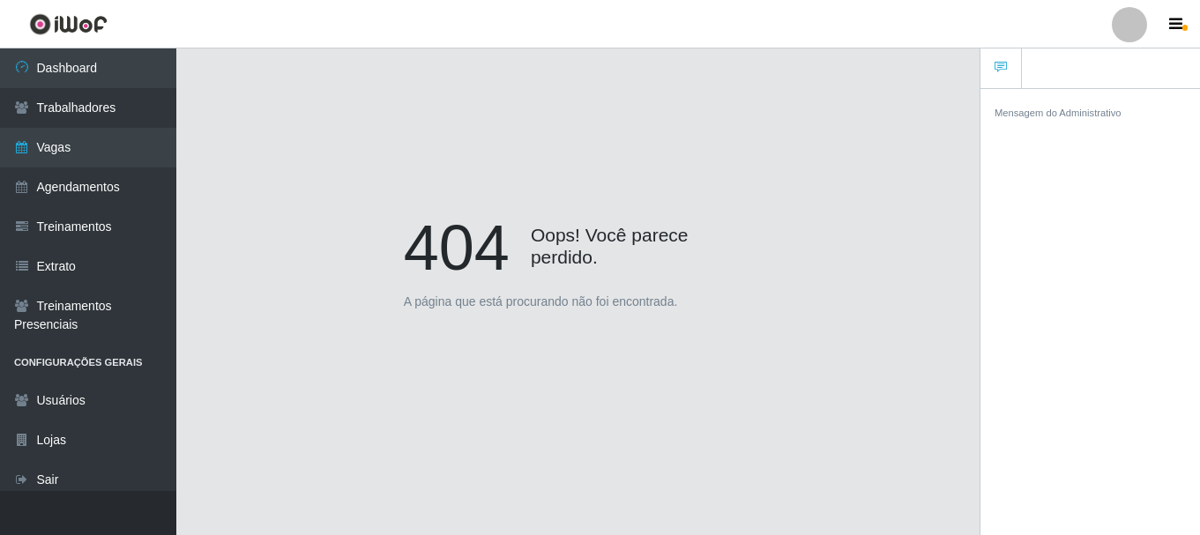
click at [899, 131] on div "404 Oops! Você parece perdido. A página que está procurando não foi encontrada." at bounding box center [578, 267] width 750 height 535
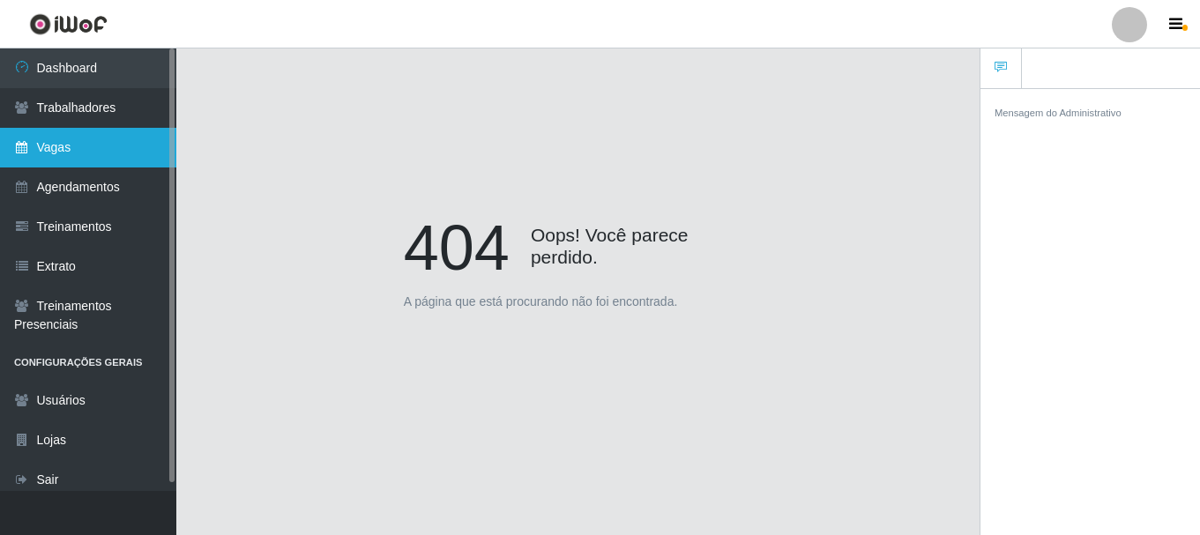
click at [86, 153] on link "Vagas" at bounding box center [88, 148] width 176 height 40
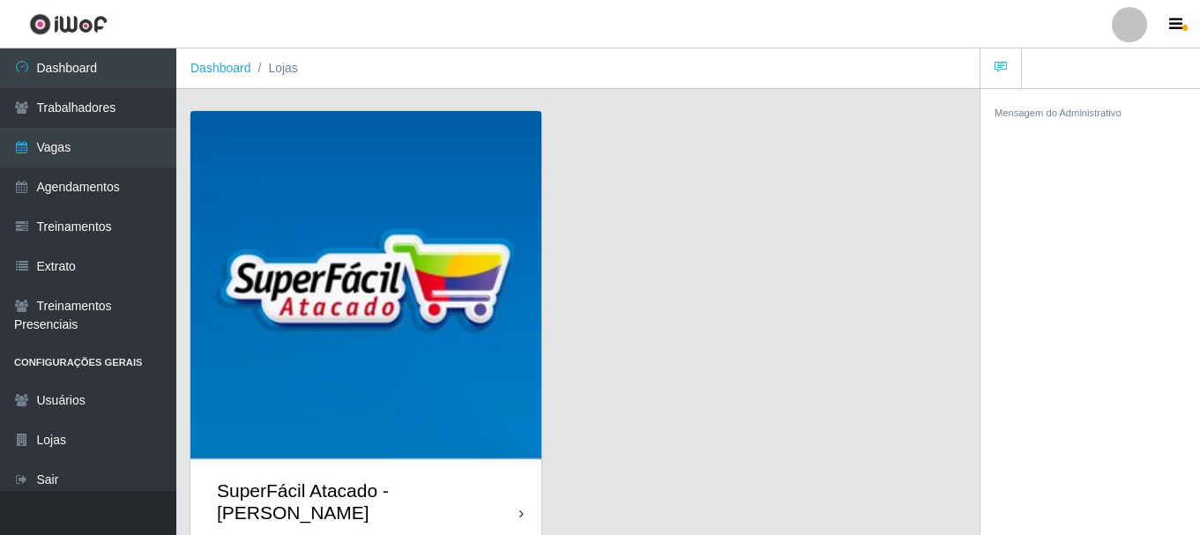
click at [522, 508] on icon at bounding box center [521, 514] width 4 height 12
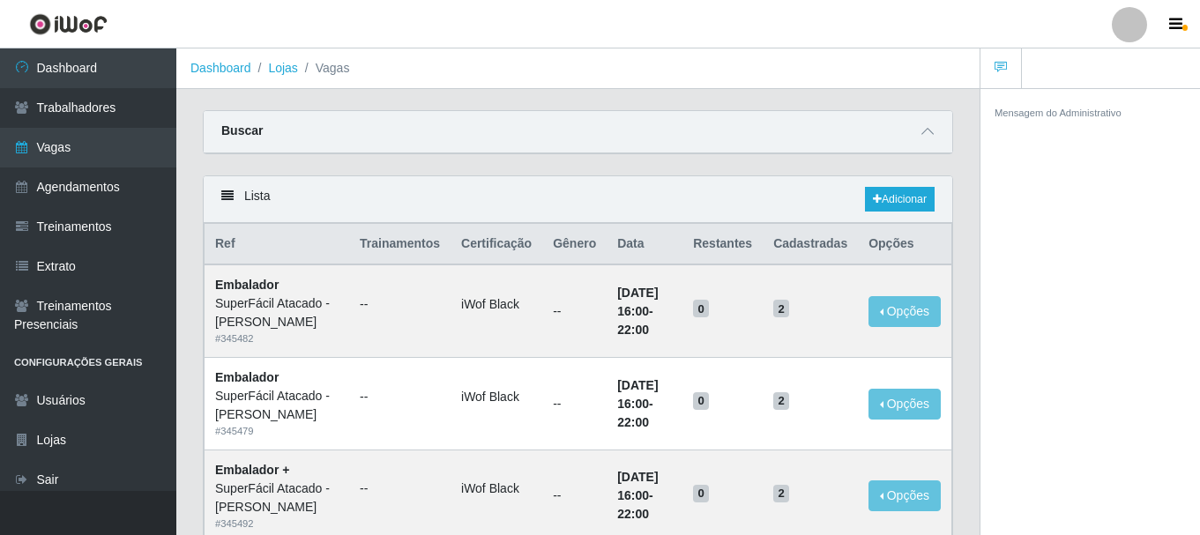
click at [792, 243] on th "Cadastradas" at bounding box center [810, 244] width 95 height 41
click at [222, 198] on icon at bounding box center [227, 196] width 12 height 12
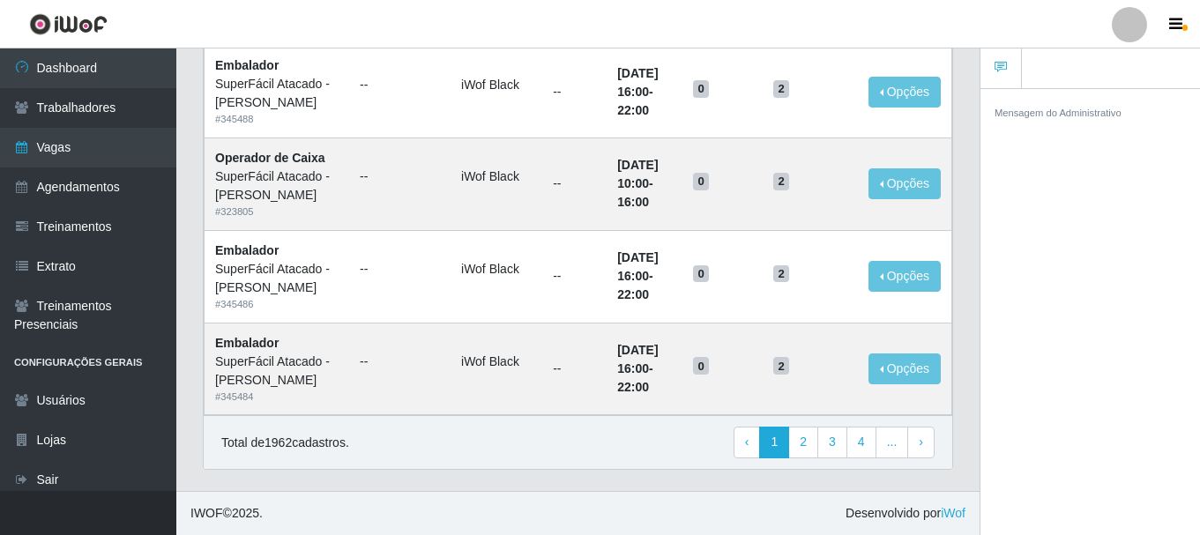
scroll to position [1399, 0]
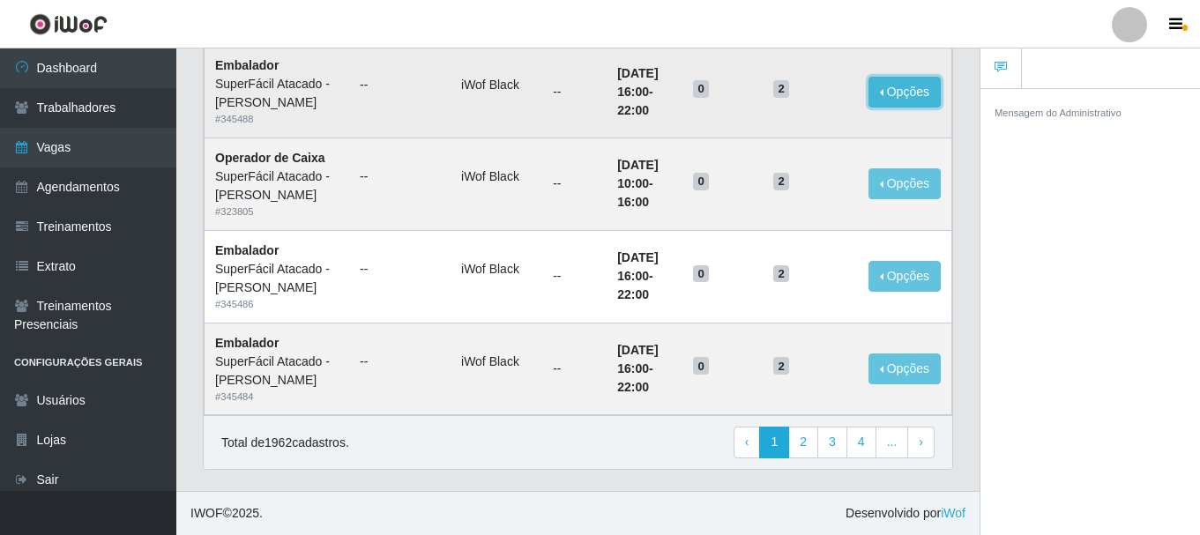
click at [905, 108] on button "Opções" at bounding box center [905, 92] width 72 height 31
click at [832, 114] on button "Editar" at bounding box center [796, 96] width 139 height 36
click at [890, 108] on button "Opções" at bounding box center [905, 92] width 72 height 31
click at [781, 102] on link "Editar" at bounding box center [769, 95] width 50 height 14
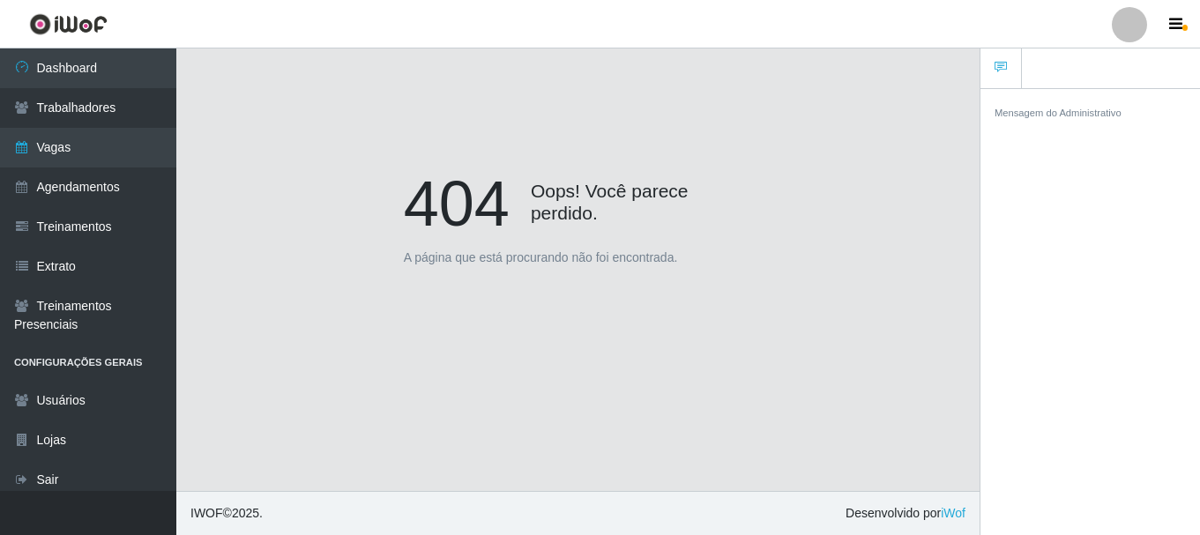
click at [758, 280] on div "404 Oops! Você parece perdido. A página que está procurando não foi encontrada." at bounding box center [579, 224] width 376 height 116
click at [995, 70] on icon at bounding box center [1001, 67] width 12 height 12
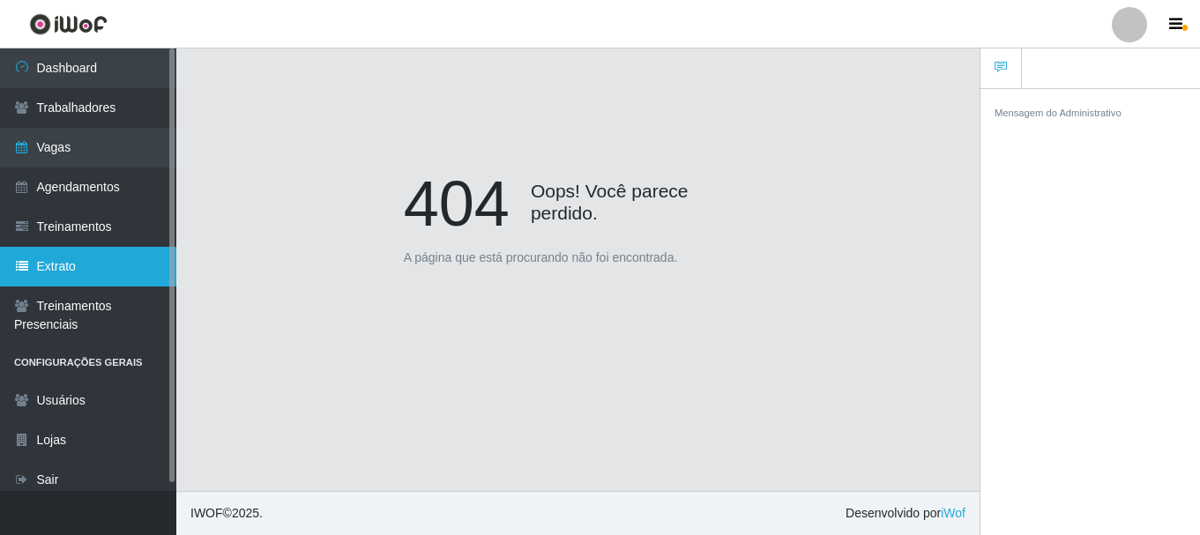
click at [90, 259] on link "Extrato" at bounding box center [88, 267] width 176 height 40
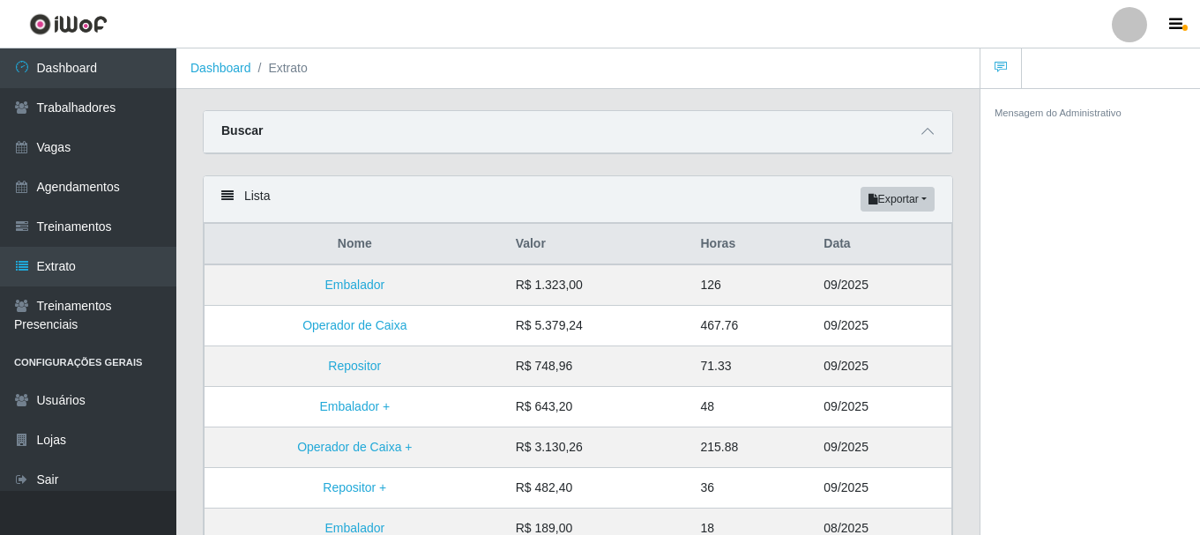
click at [1129, 29] on div at bounding box center [1129, 24] width 35 height 35
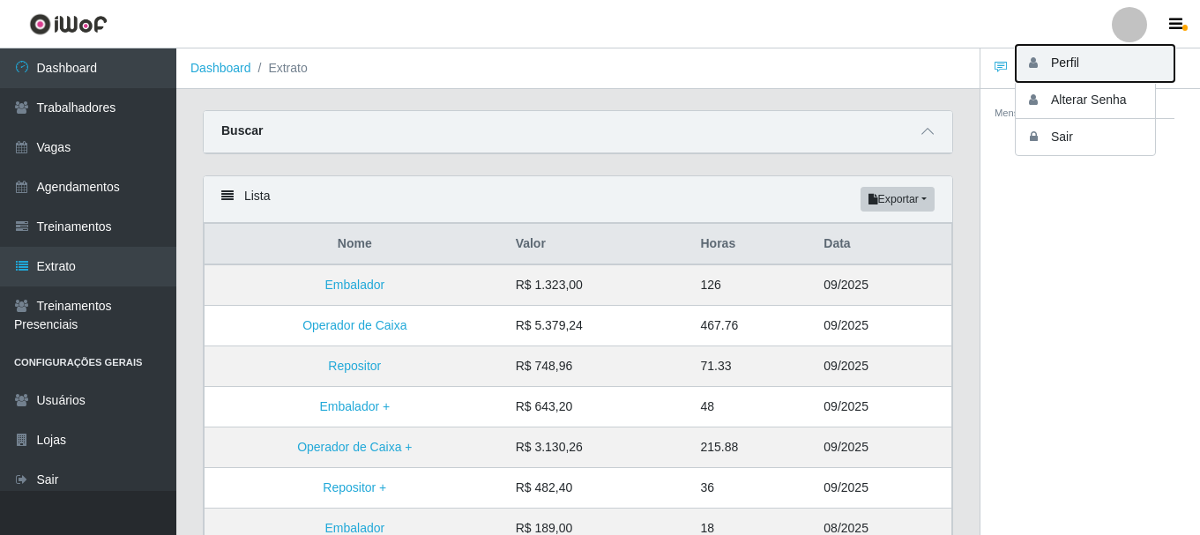
click at [1092, 61] on button "Perfil" at bounding box center [1095, 63] width 159 height 37
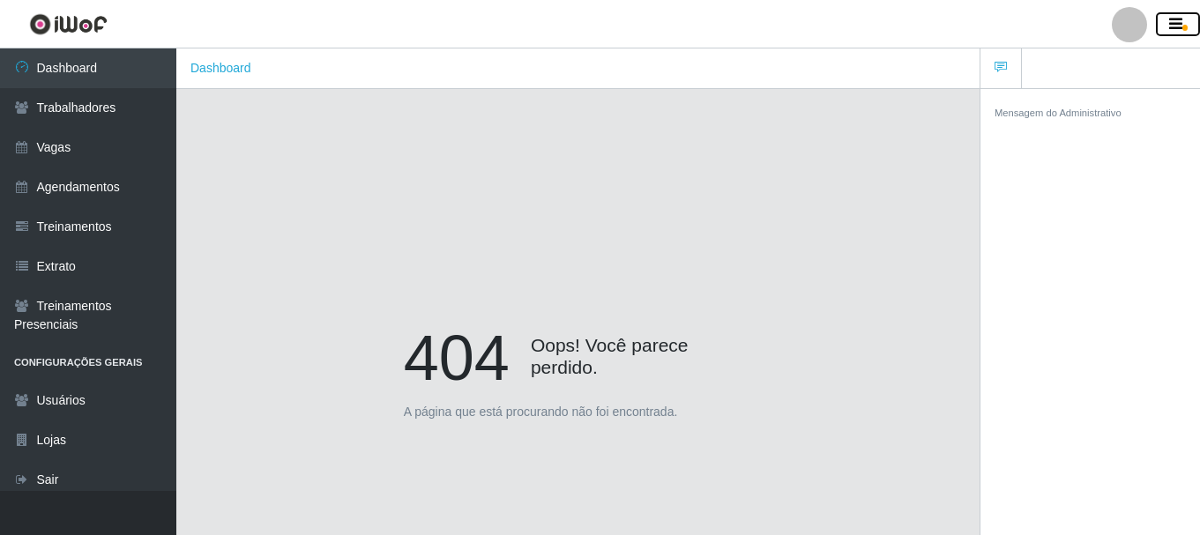
click at [1171, 17] on icon "button" at bounding box center [1175, 25] width 13 height 16
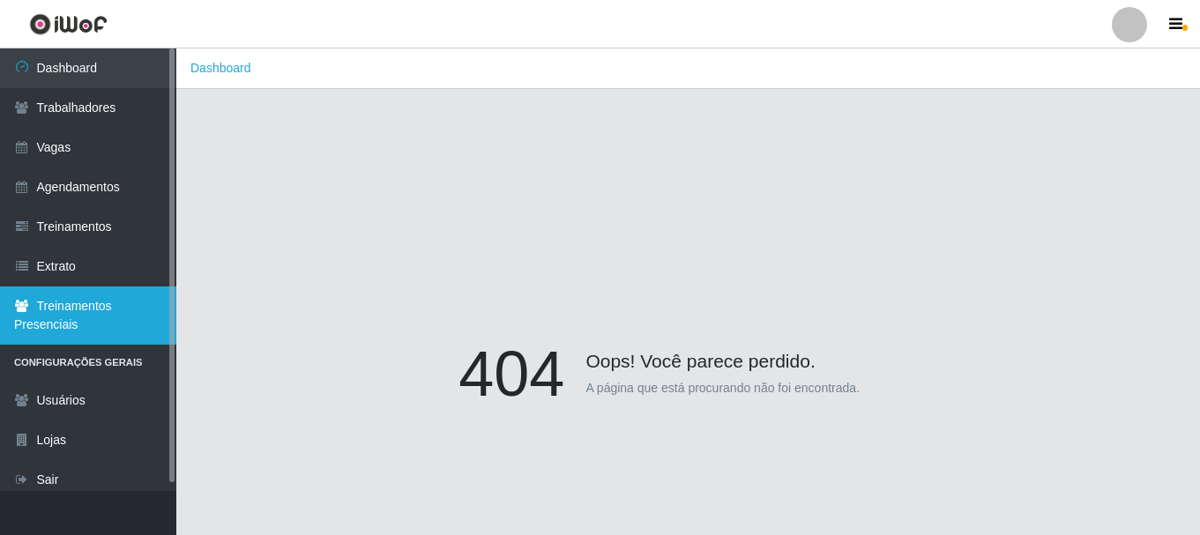
click at [71, 325] on link "Treinamentos Presenciais" at bounding box center [88, 316] width 176 height 58
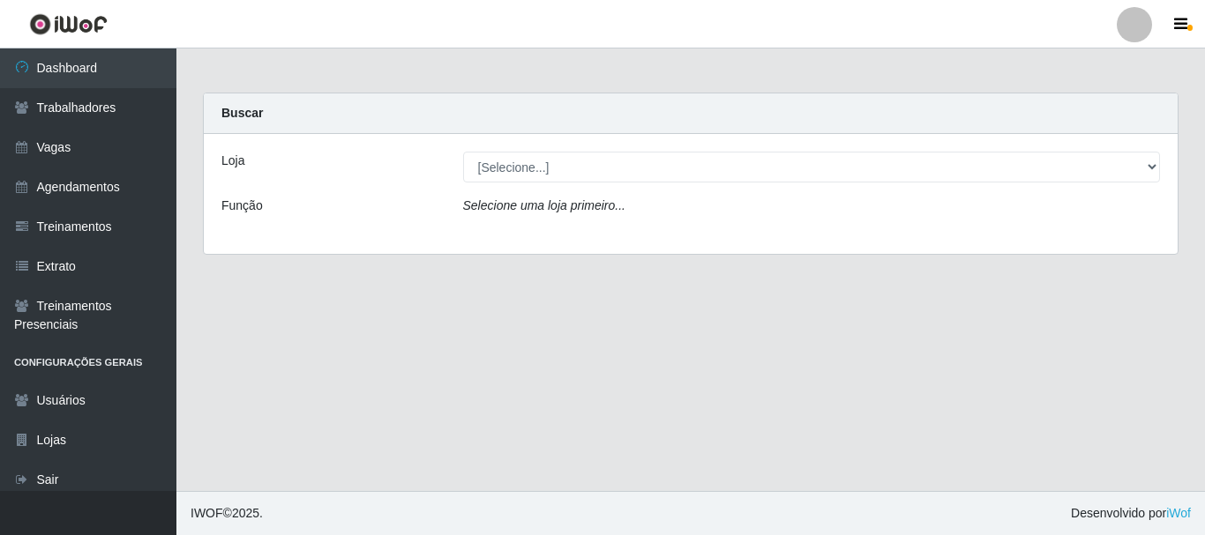
click at [1137, 33] on div at bounding box center [1133, 24] width 35 height 35
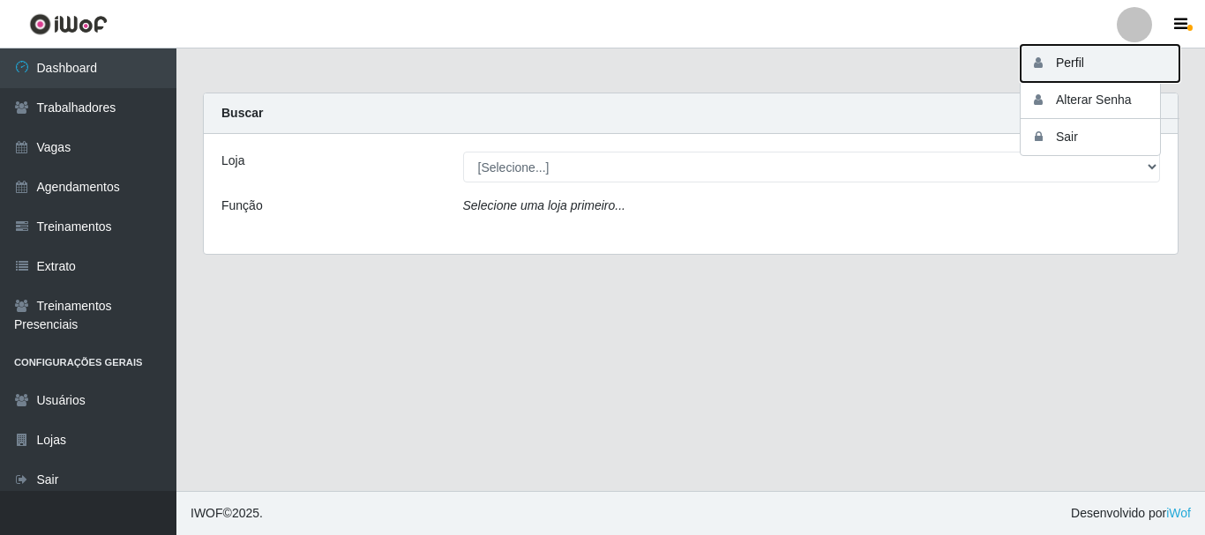
click at [1104, 51] on button "Perfil" at bounding box center [1099, 63] width 159 height 37
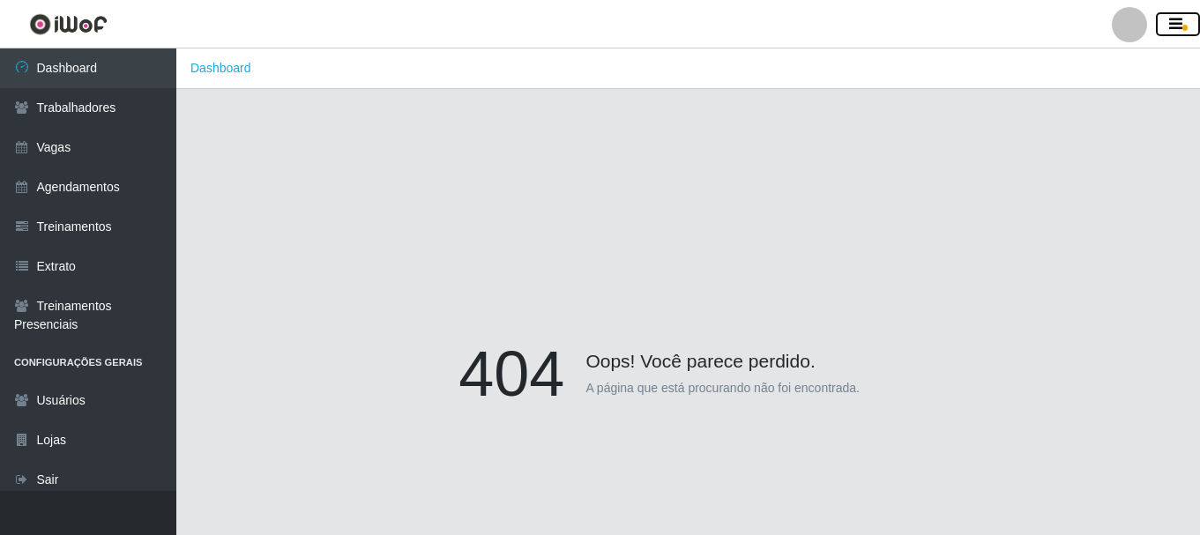
click at [1171, 26] on icon "button" at bounding box center [1175, 25] width 13 height 16
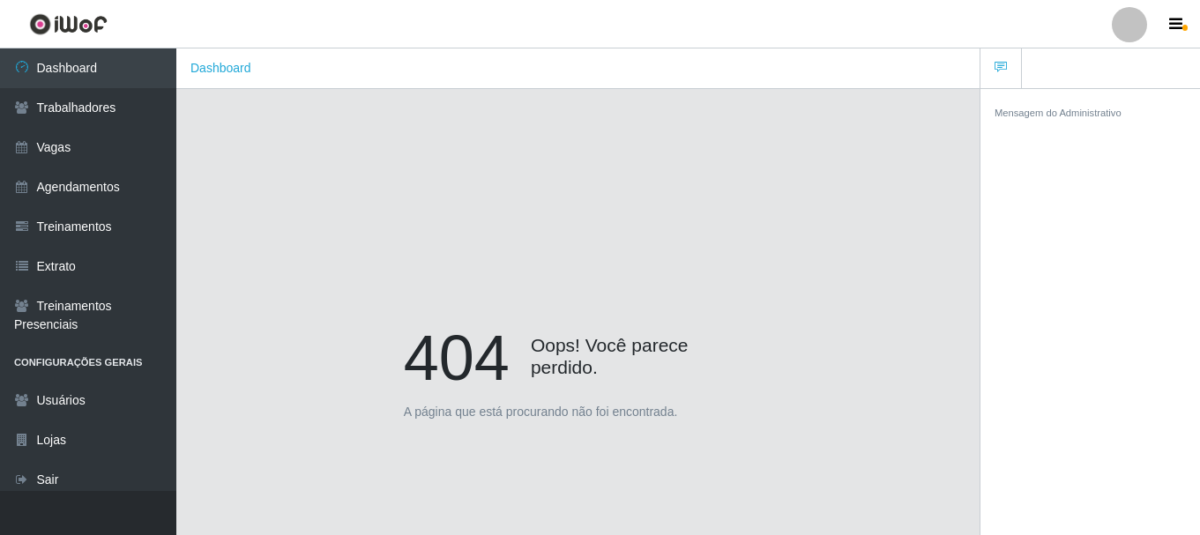
click at [1131, 27] on div at bounding box center [1129, 24] width 35 height 35
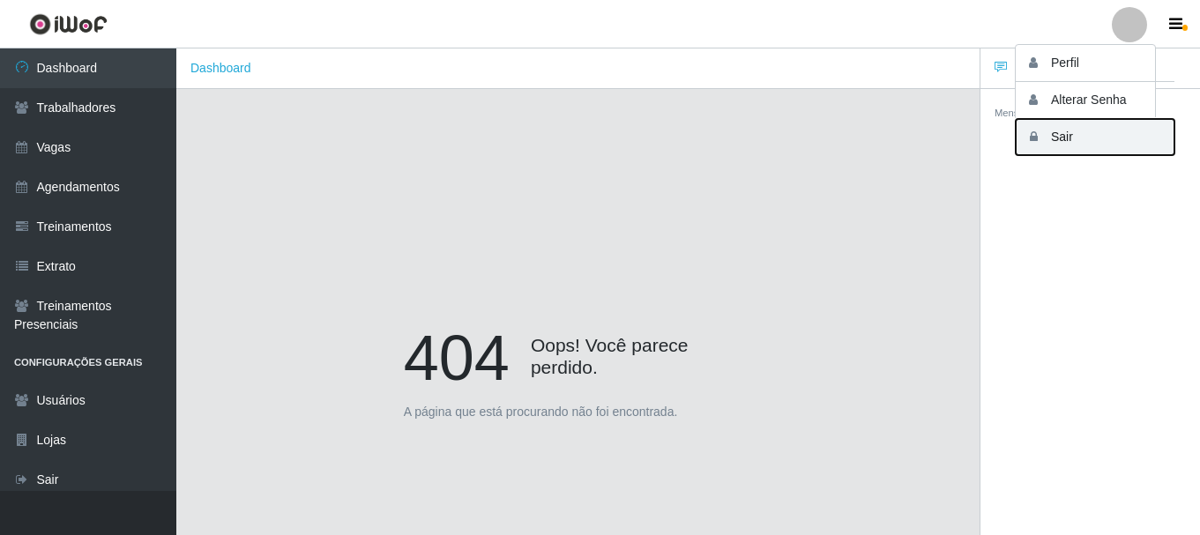
click at [1061, 138] on button "Sair" at bounding box center [1095, 137] width 159 height 36
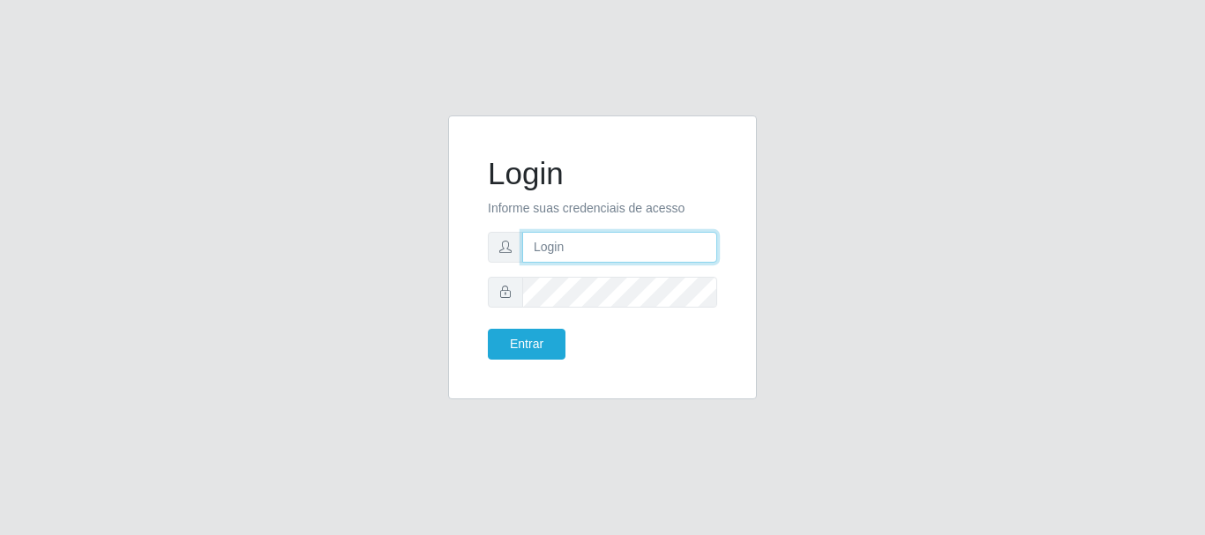
click at [541, 258] on input "text" at bounding box center [619, 247] width 195 height 31
type input "[EMAIL_ADDRESS][DOMAIN_NAME]"
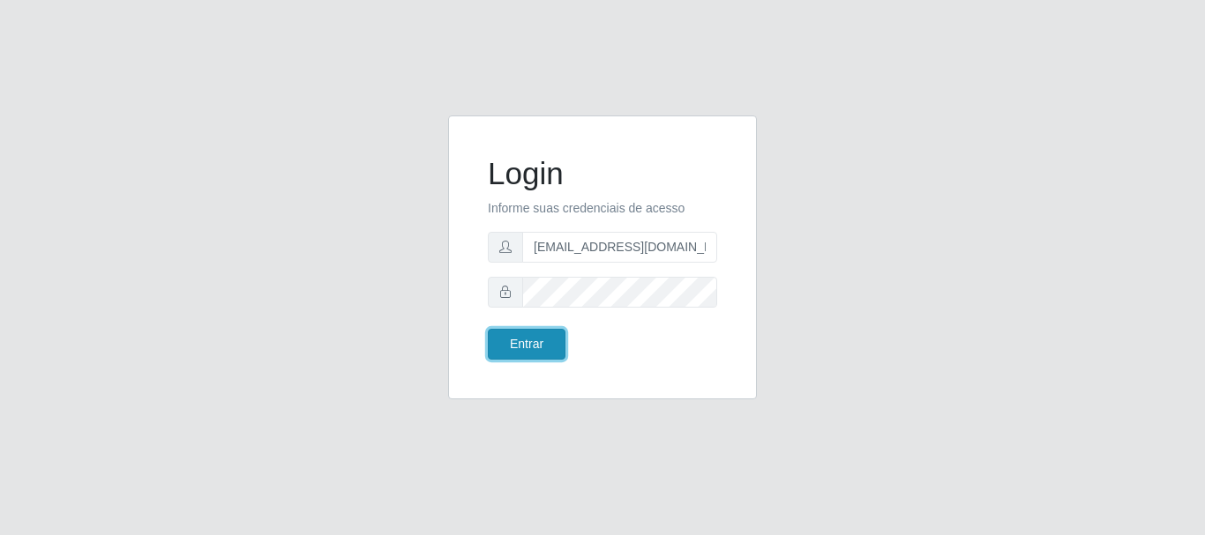
click at [537, 339] on button "Entrar" at bounding box center [527, 344] width 78 height 31
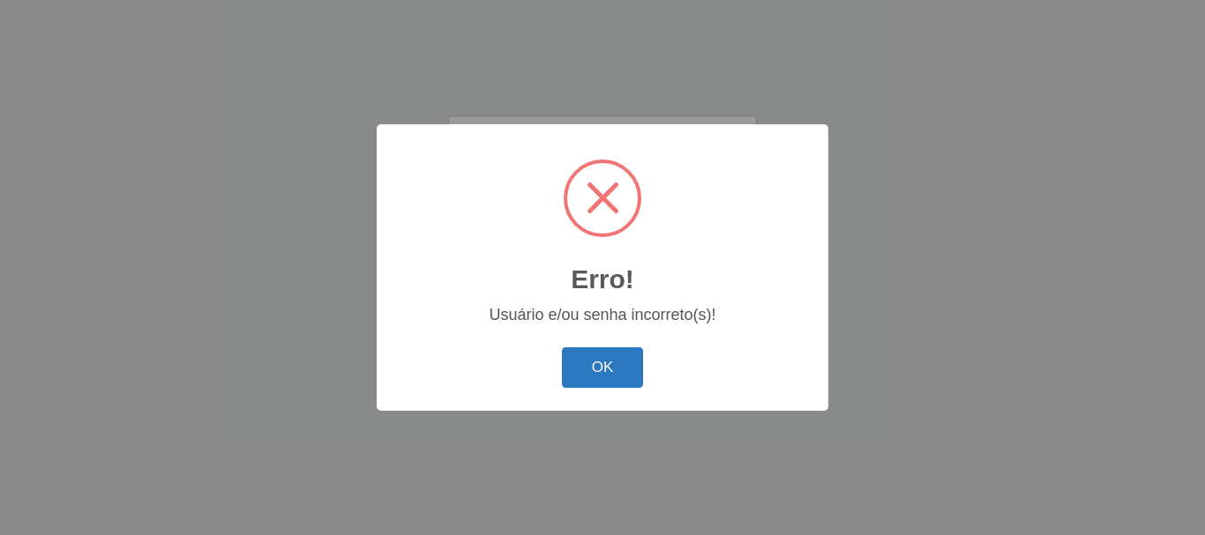
click at [585, 360] on button "OK" at bounding box center [603, 367] width 82 height 41
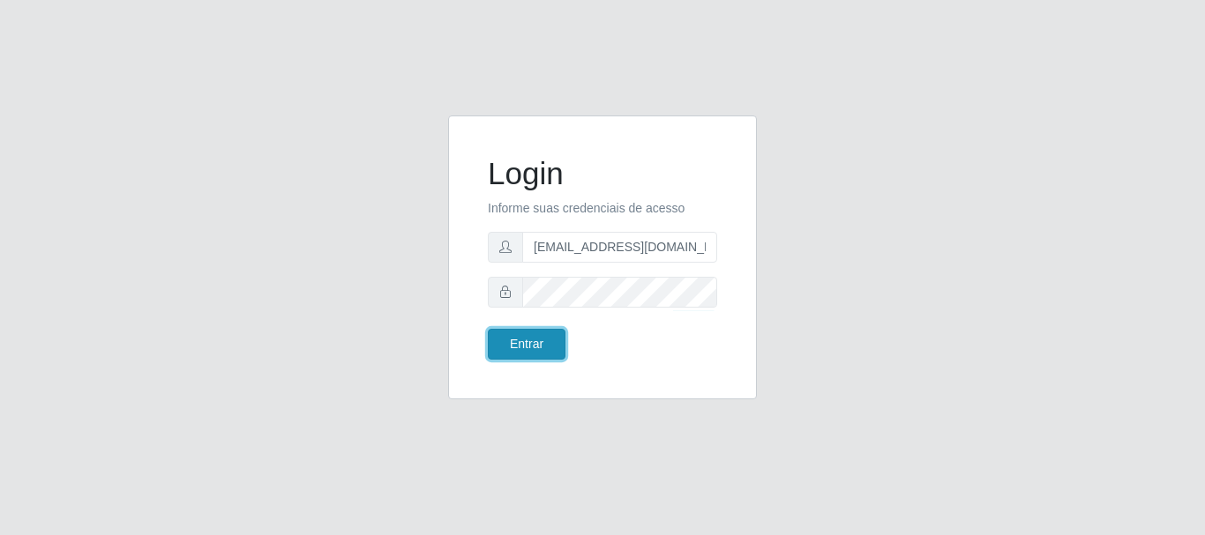
click at [547, 355] on button "Entrar" at bounding box center [527, 344] width 78 height 31
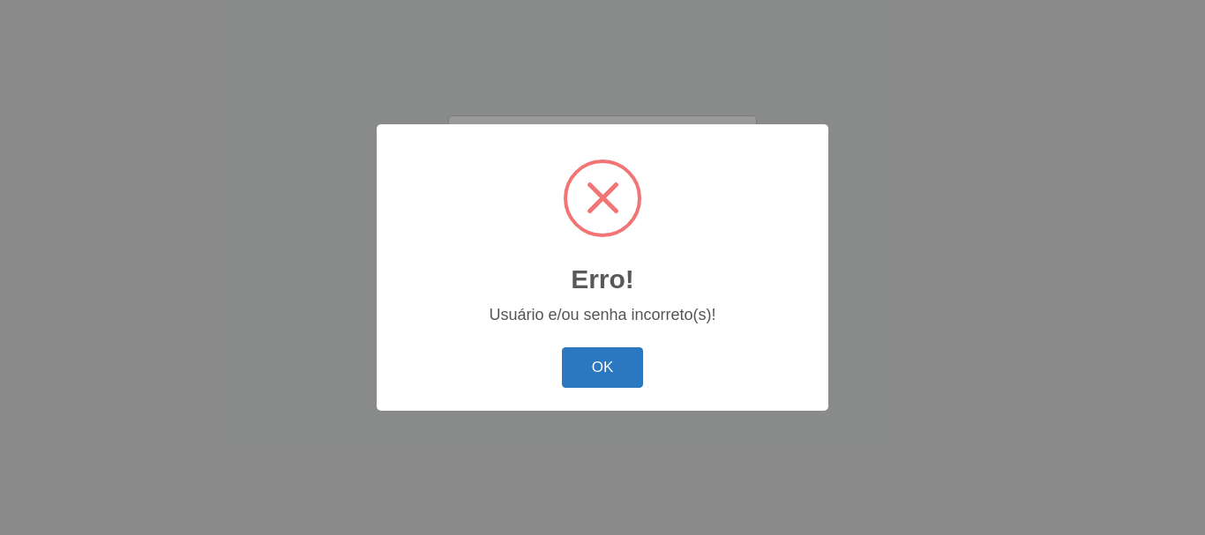
click at [598, 362] on button "OK" at bounding box center [603, 367] width 82 height 41
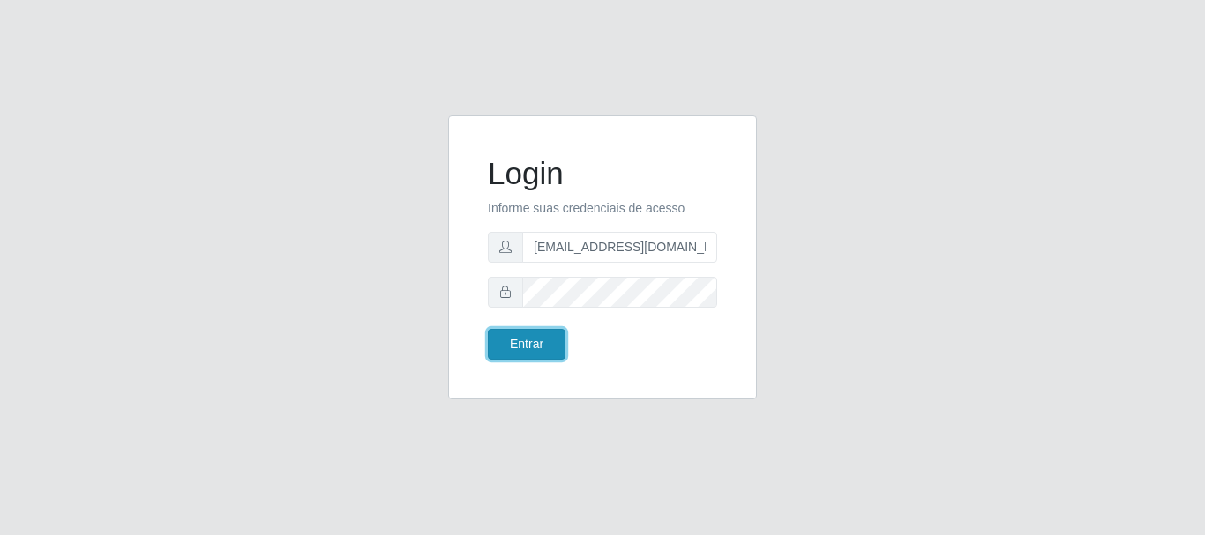
click at [499, 347] on button "Entrar" at bounding box center [527, 344] width 78 height 31
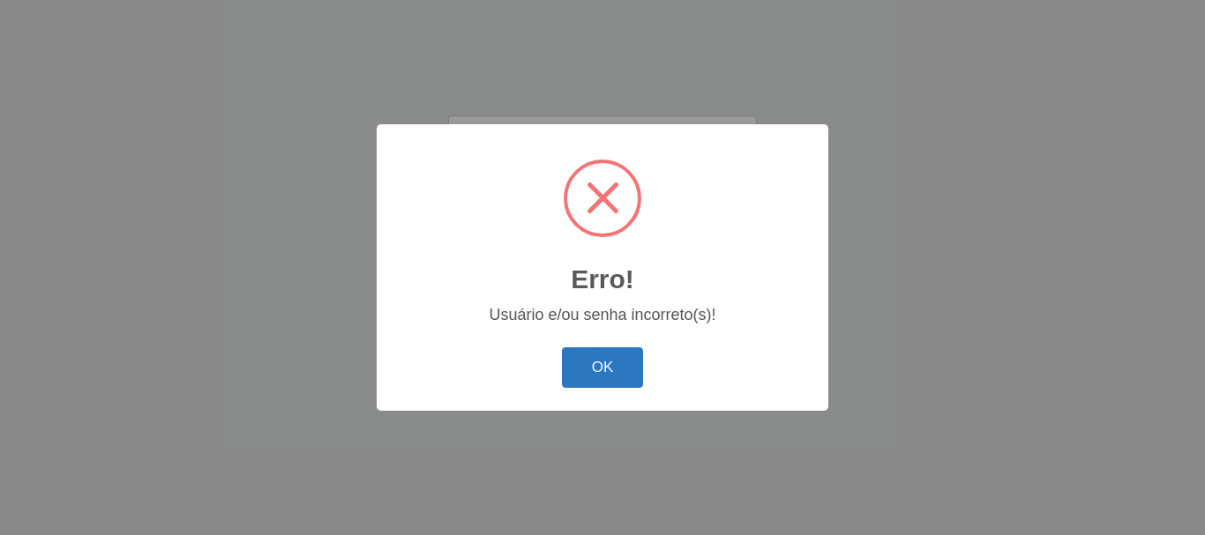
click at [591, 373] on button "OK" at bounding box center [603, 367] width 82 height 41
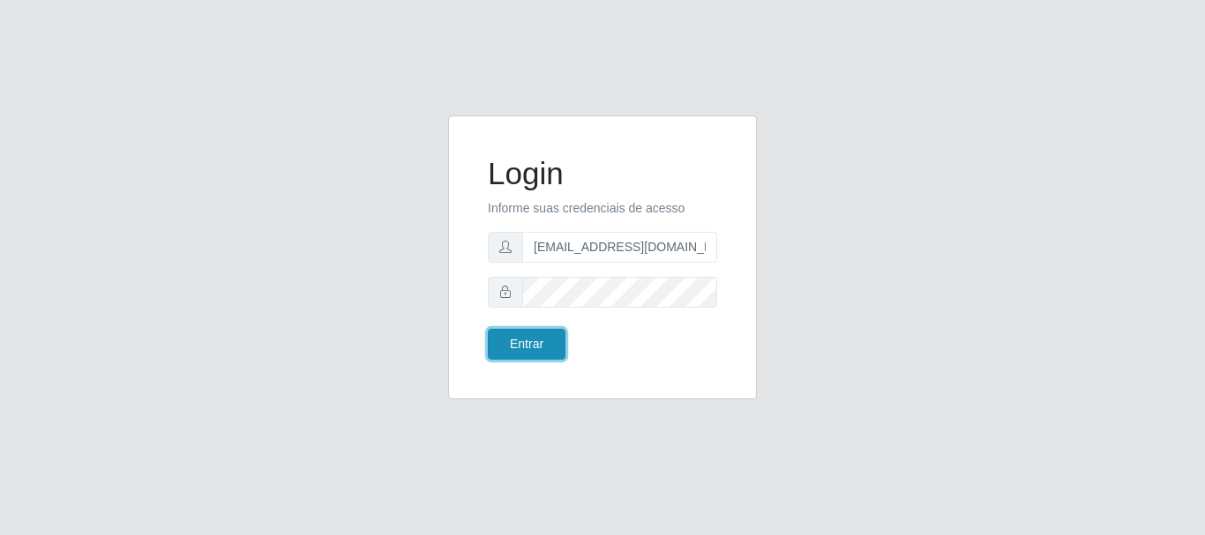
click at [553, 339] on button "Entrar" at bounding box center [527, 344] width 78 height 31
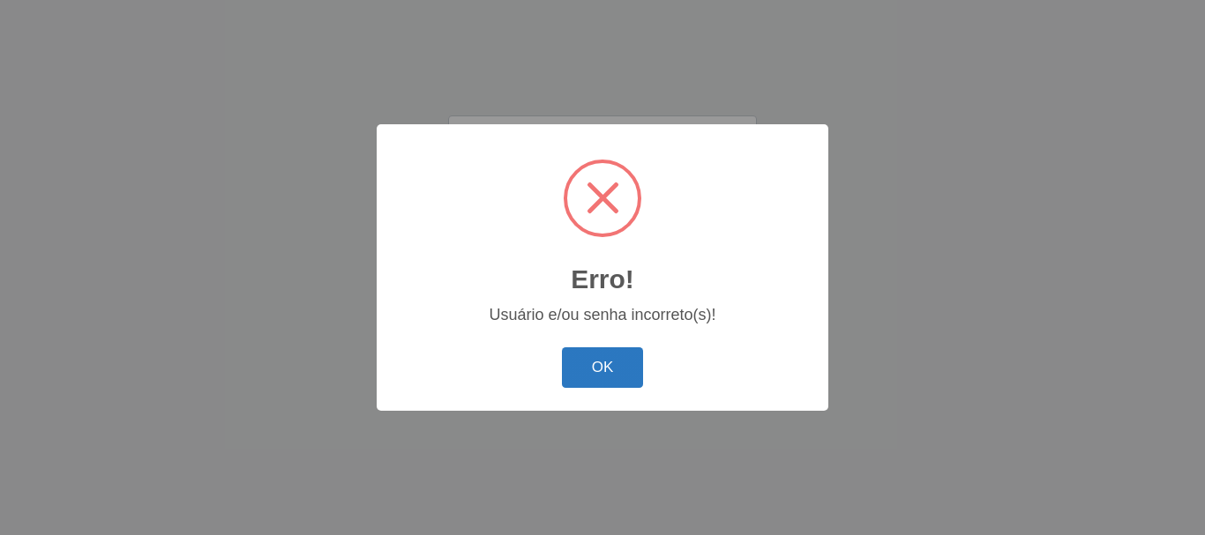
click at [586, 355] on button "OK" at bounding box center [603, 367] width 82 height 41
